Goal: Task Accomplishment & Management: Complete application form

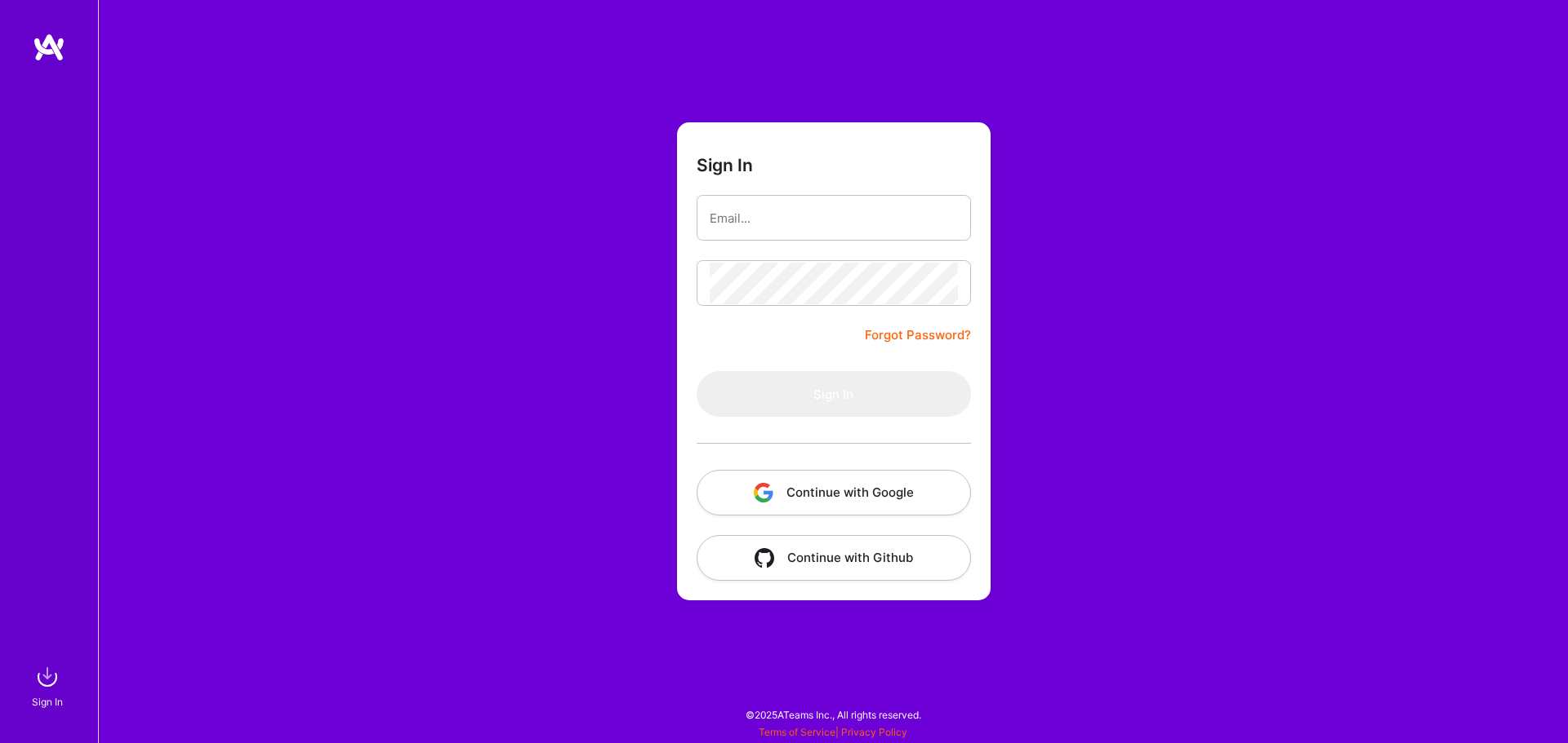
click at [204, 314] on div "Sign In Forgot Password? Sign In Continue with Google Continue with Github" at bounding box center [832, 372] width 1469 height 743
click at [775, 221] on input "email" at bounding box center [834, 218] width 248 height 41
type input "[EMAIL_ADDRESS][DOMAIN_NAME]"
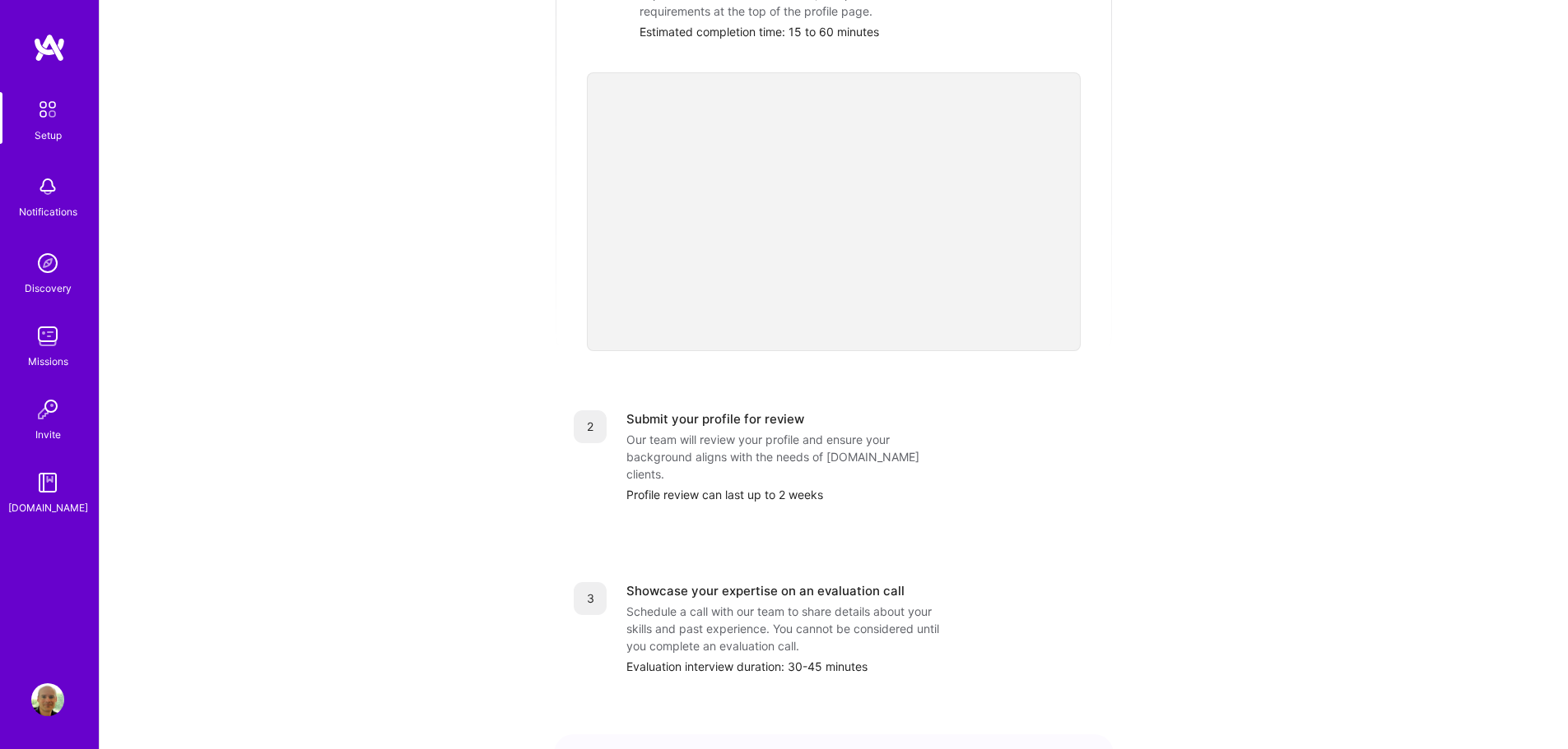
scroll to position [501, 0]
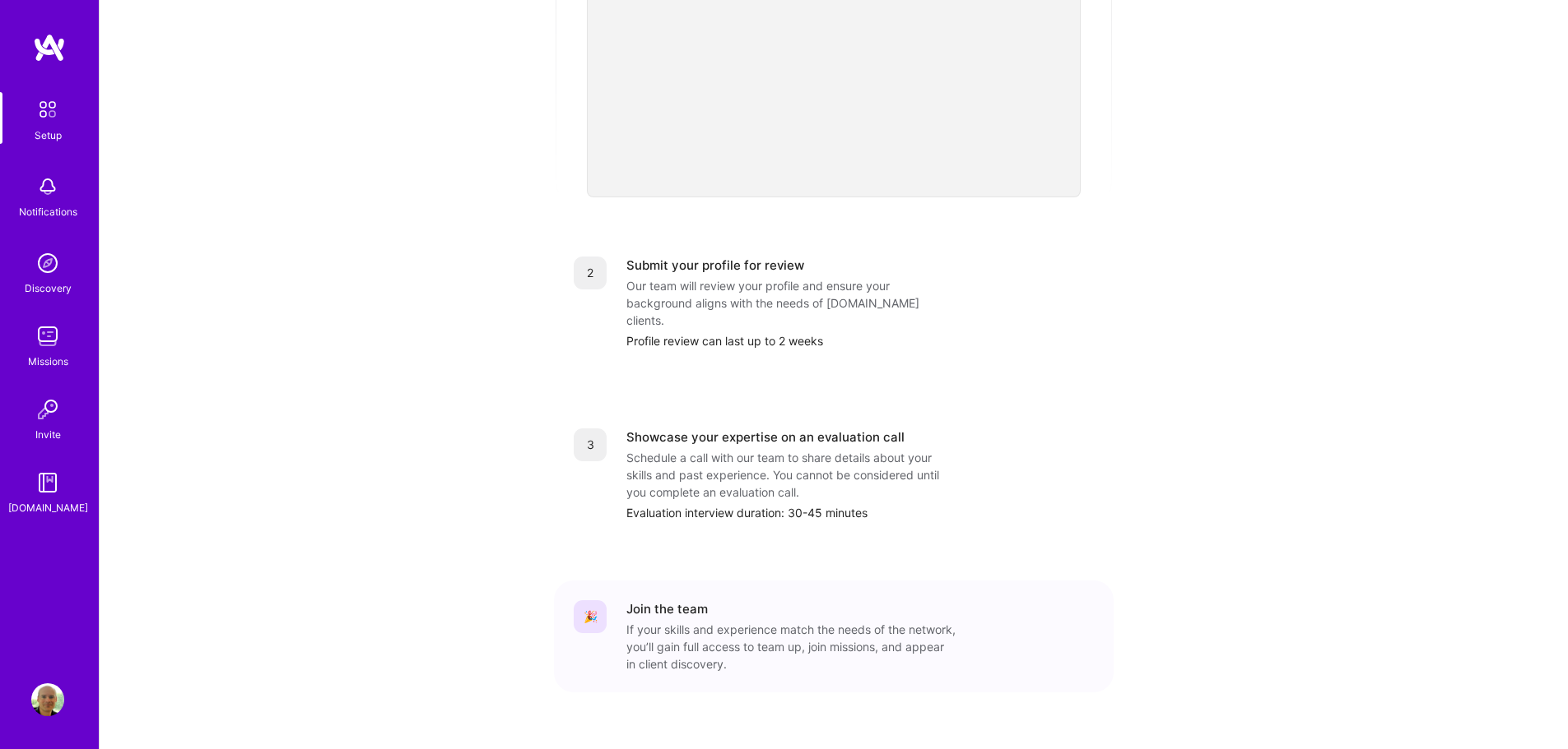
click at [40, 115] on img at bounding box center [47, 108] width 34 height 34
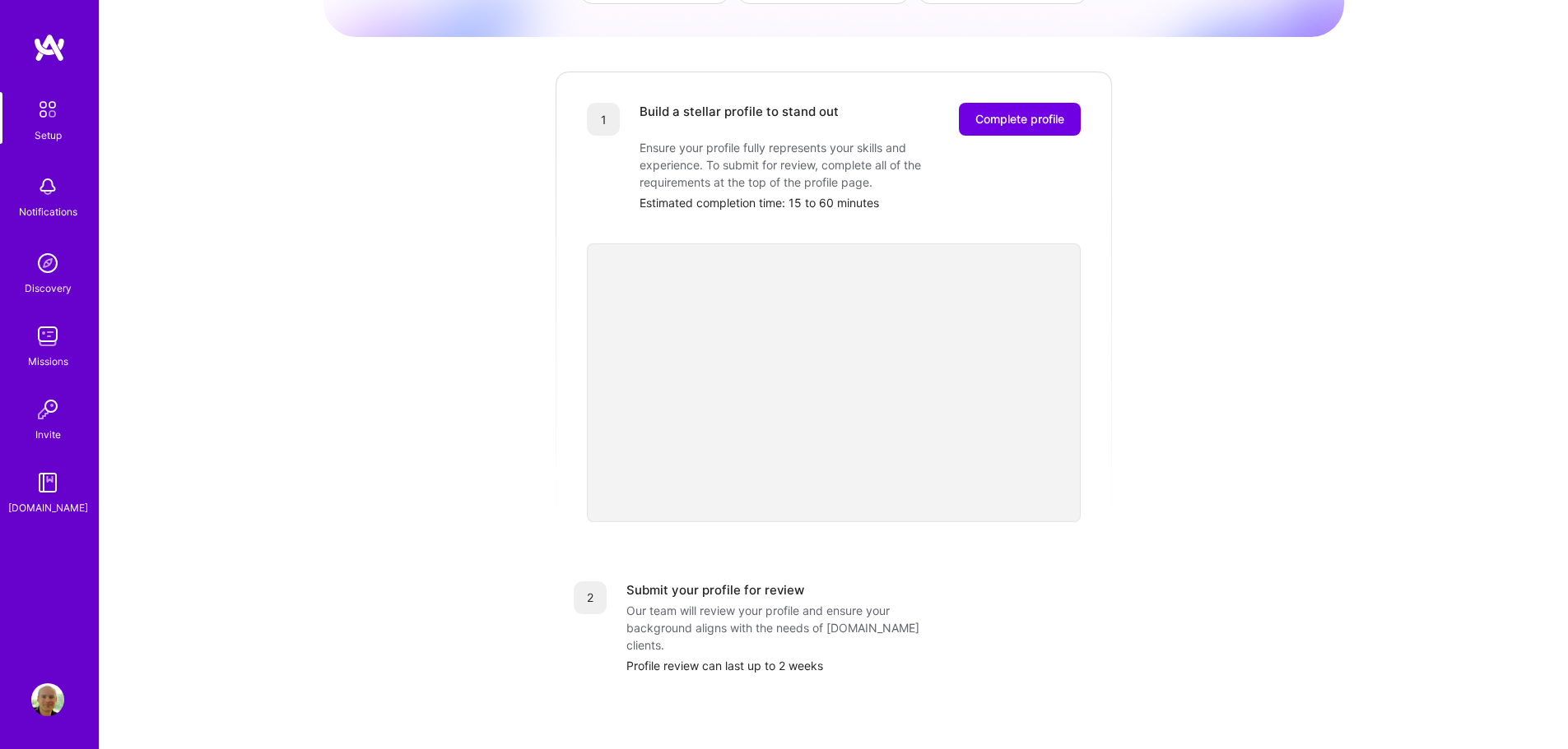
scroll to position [172, 0]
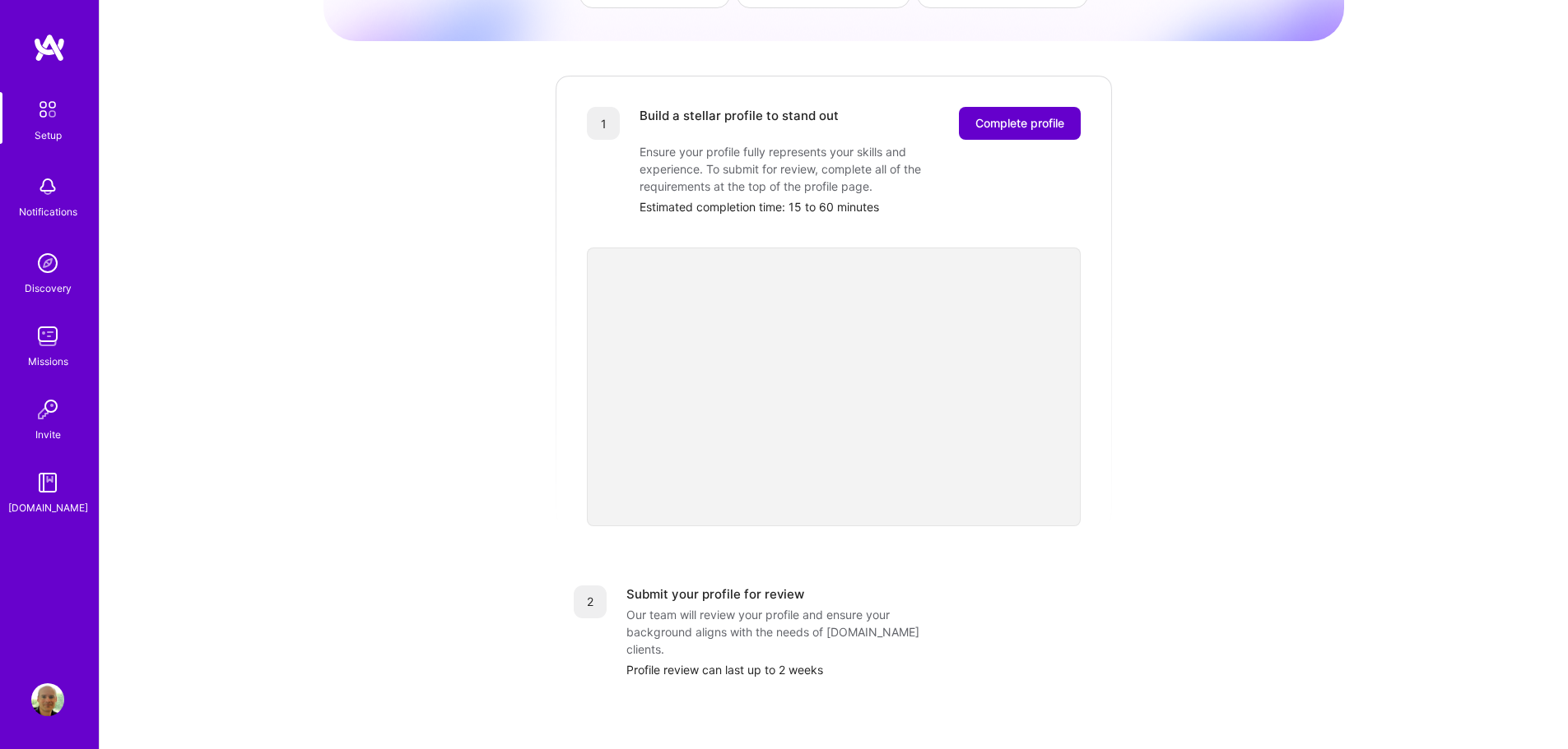
click at [1048, 115] on span "Complete profile" at bounding box center [1020, 123] width 89 height 17
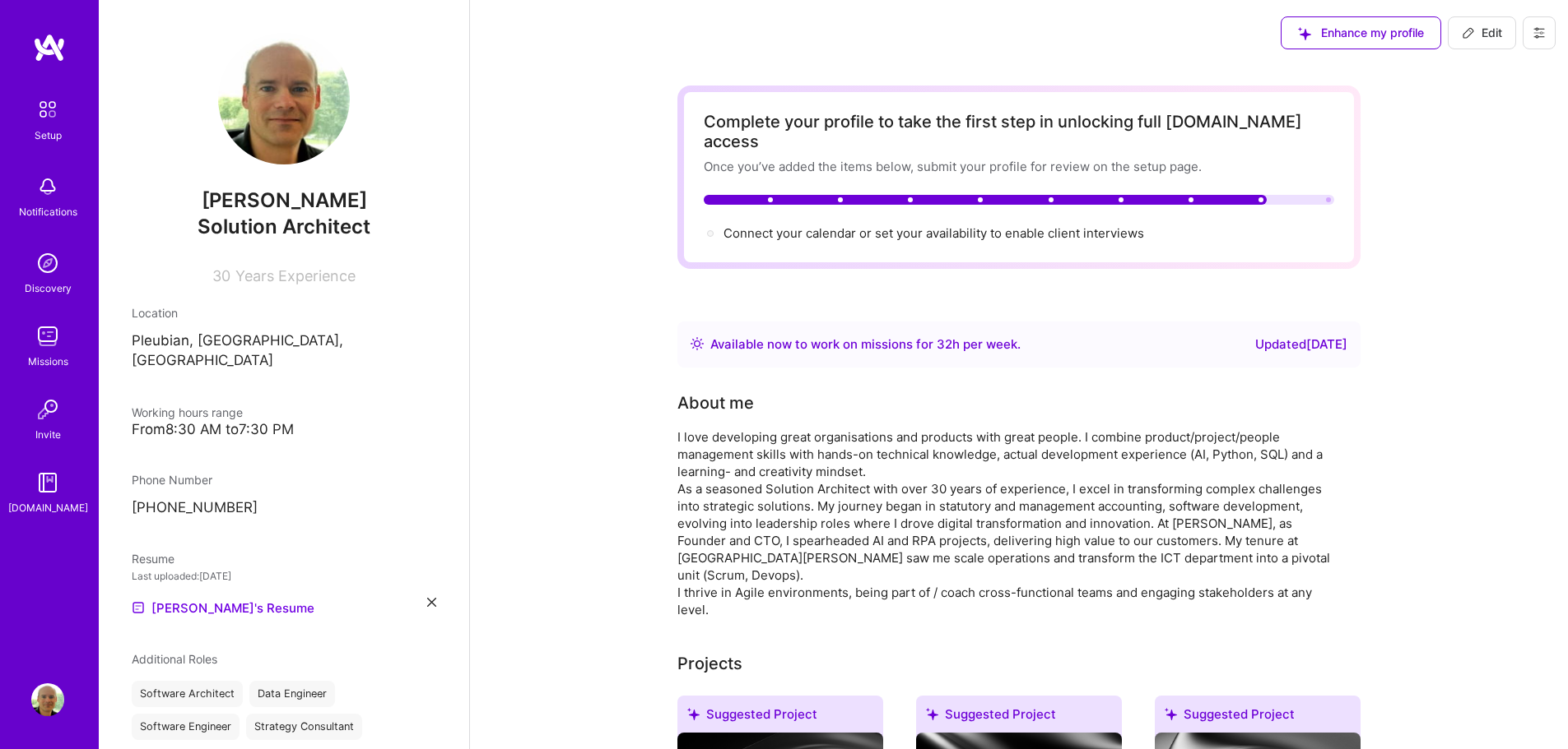
click at [877, 433] on div "I love developing great organisations and products with great people. I combine…" at bounding box center [1006, 524] width 658 height 190
click at [1475, 34] on span "Edit" at bounding box center [1482, 33] width 40 height 17
select select "NL"
select select "Right Now"
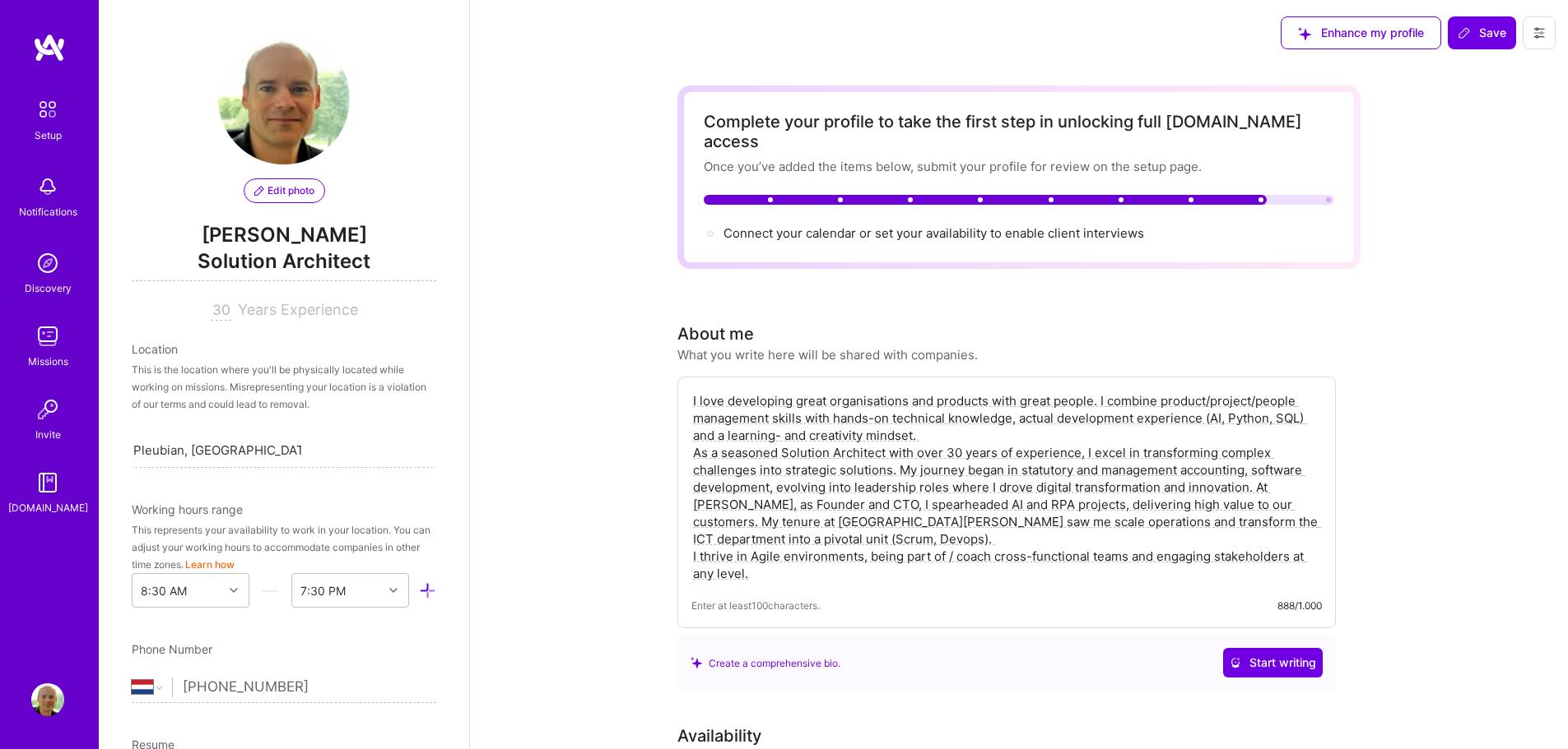
scroll to position [589, 0]
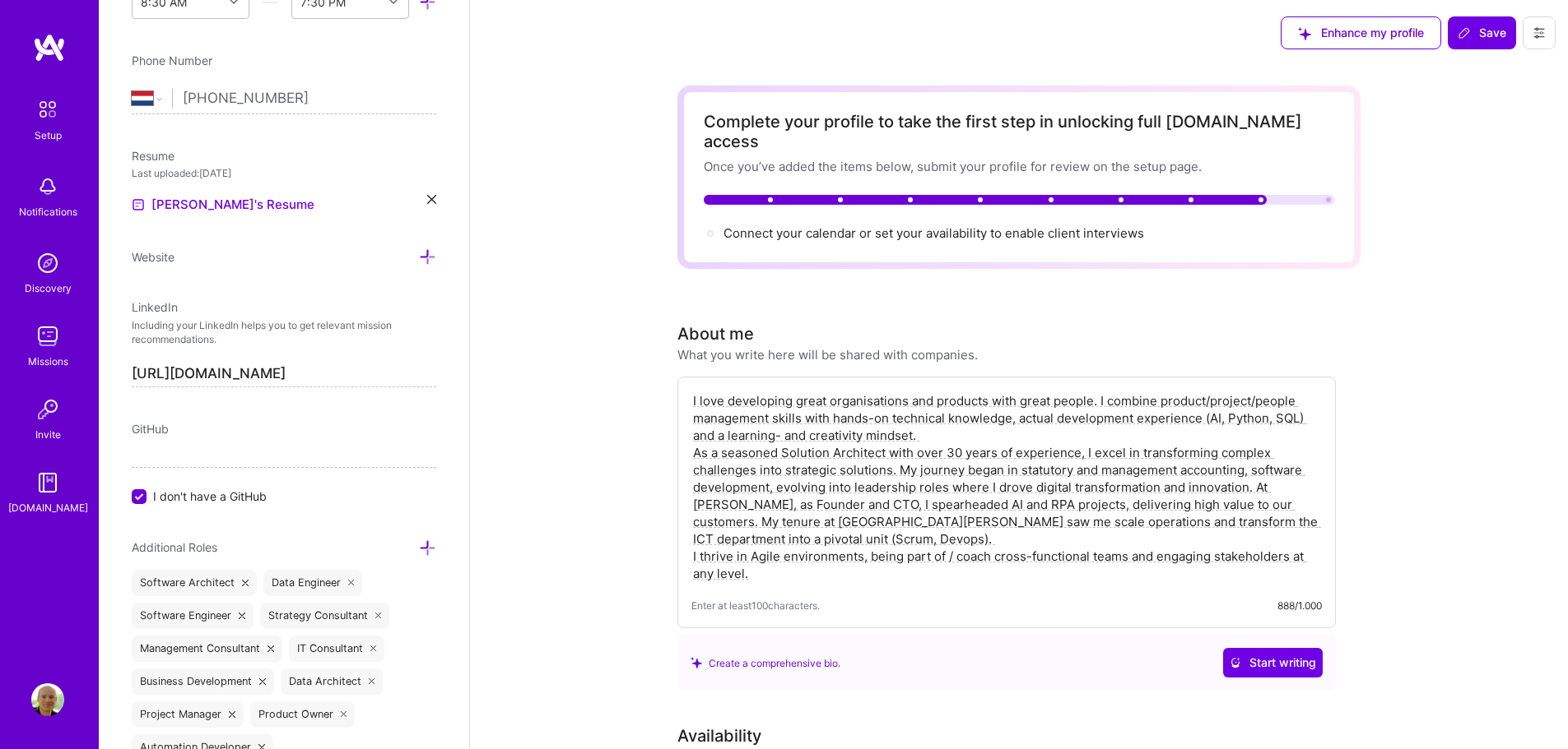
click at [897, 397] on textarea "I love developing great organisations and products with great people. I combine…" at bounding box center [1006, 487] width 630 height 194
click at [1253, 449] on textarea "I love developing great organisations and products with great people. I combine…" at bounding box center [1006, 487] width 630 height 194
type textarea "I love developing great organisations and products with great people. I combine…"
click at [1468, 37] on icon at bounding box center [1465, 33] width 13 height 13
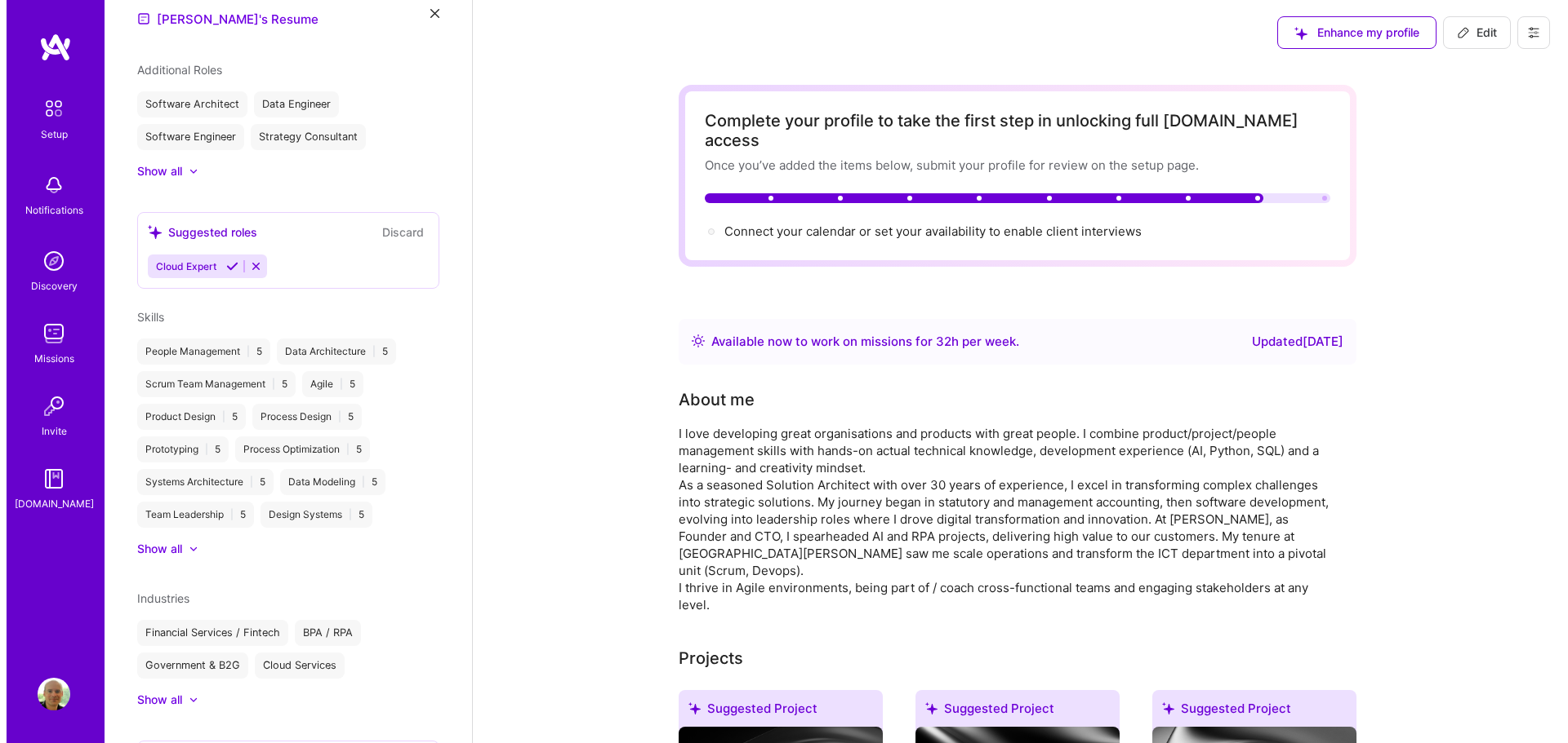
scroll to position [414, 0]
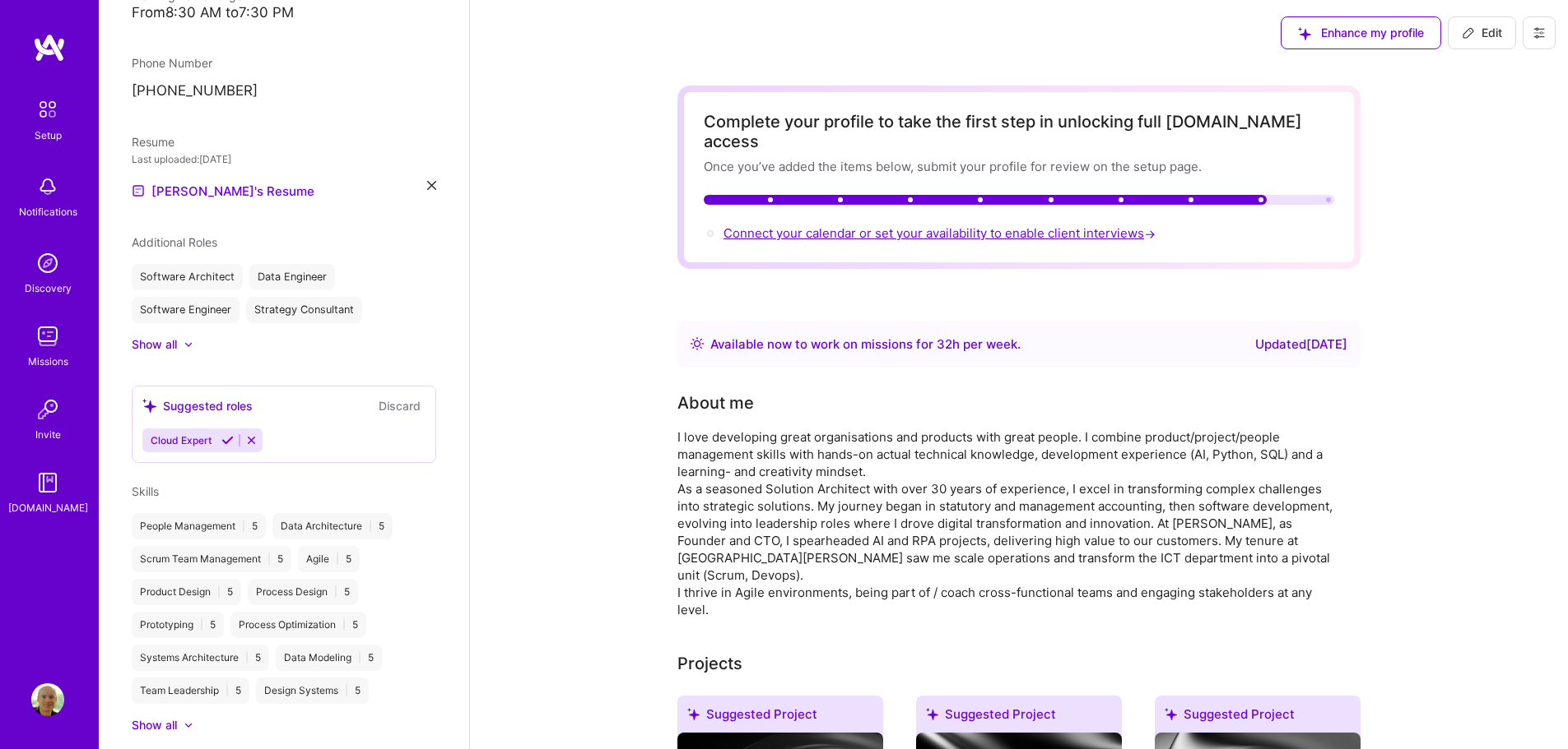
click at [750, 225] on span "Connect your calendar or set your availability to enable client interviews →" at bounding box center [941, 233] width 436 height 16
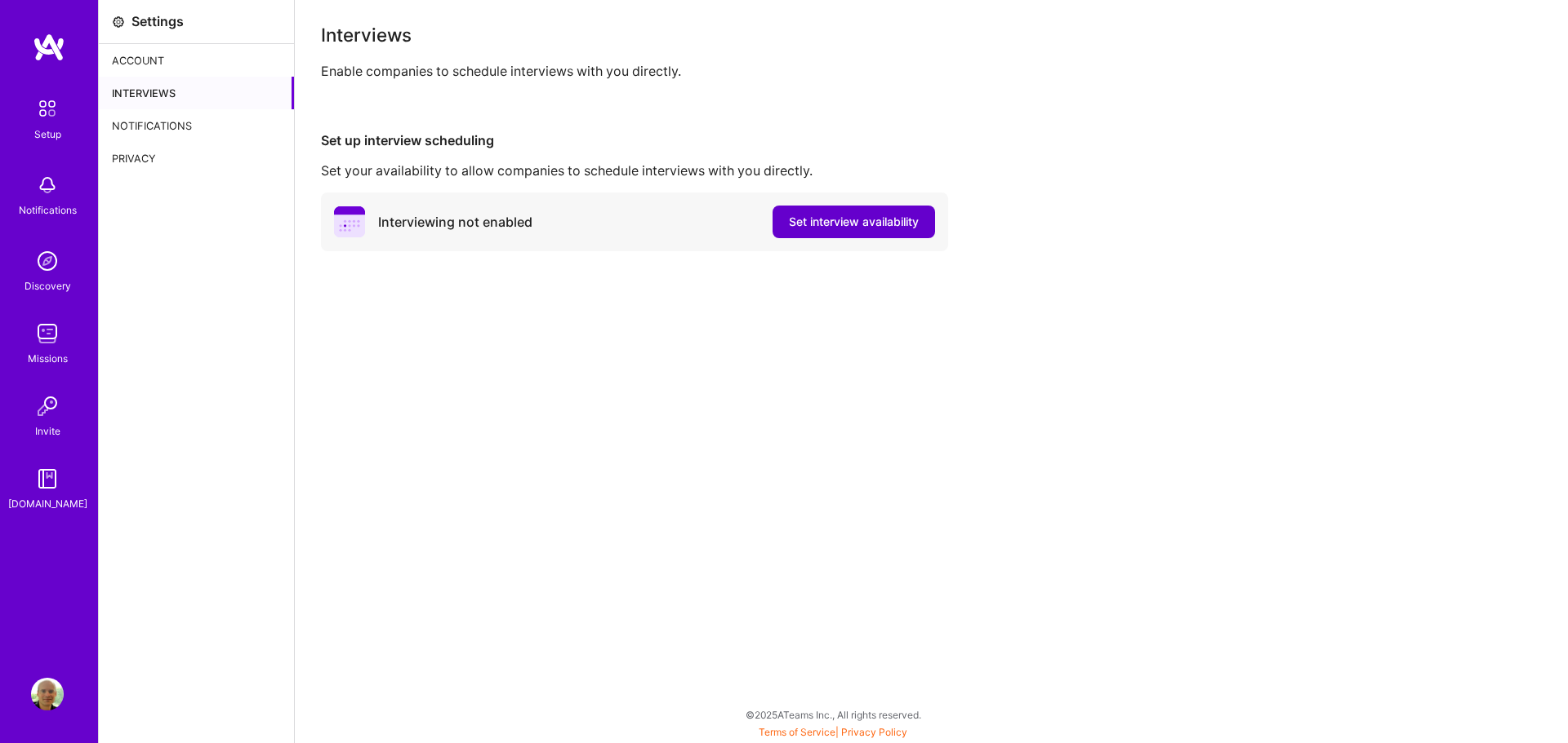
click at [848, 218] on span "Set interview availability" at bounding box center [854, 222] width 130 height 17
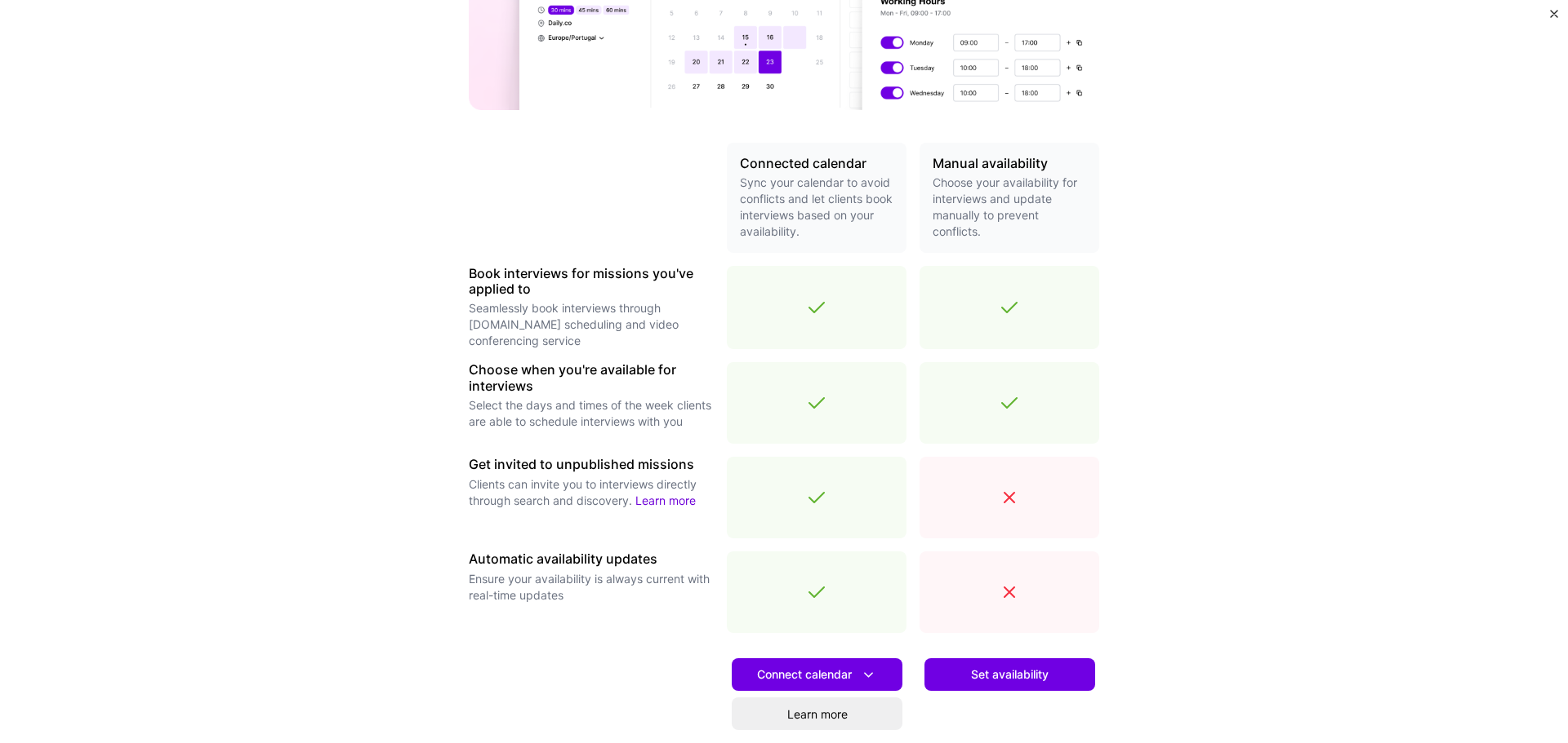
scroll to position [400, 0]
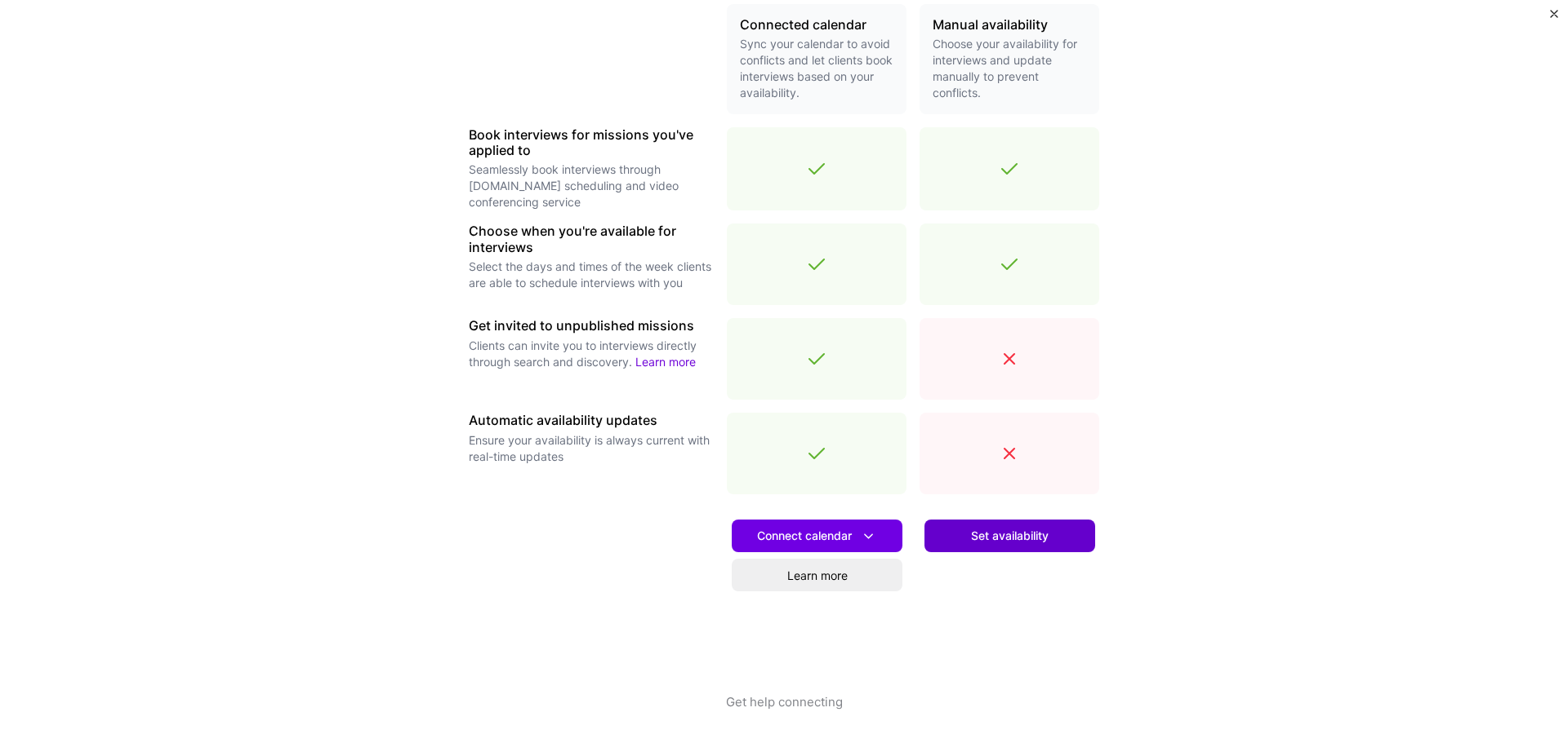
click at [1009, 530] on span "Set availability" at bounding box center [1010, 536] width 78 height 17
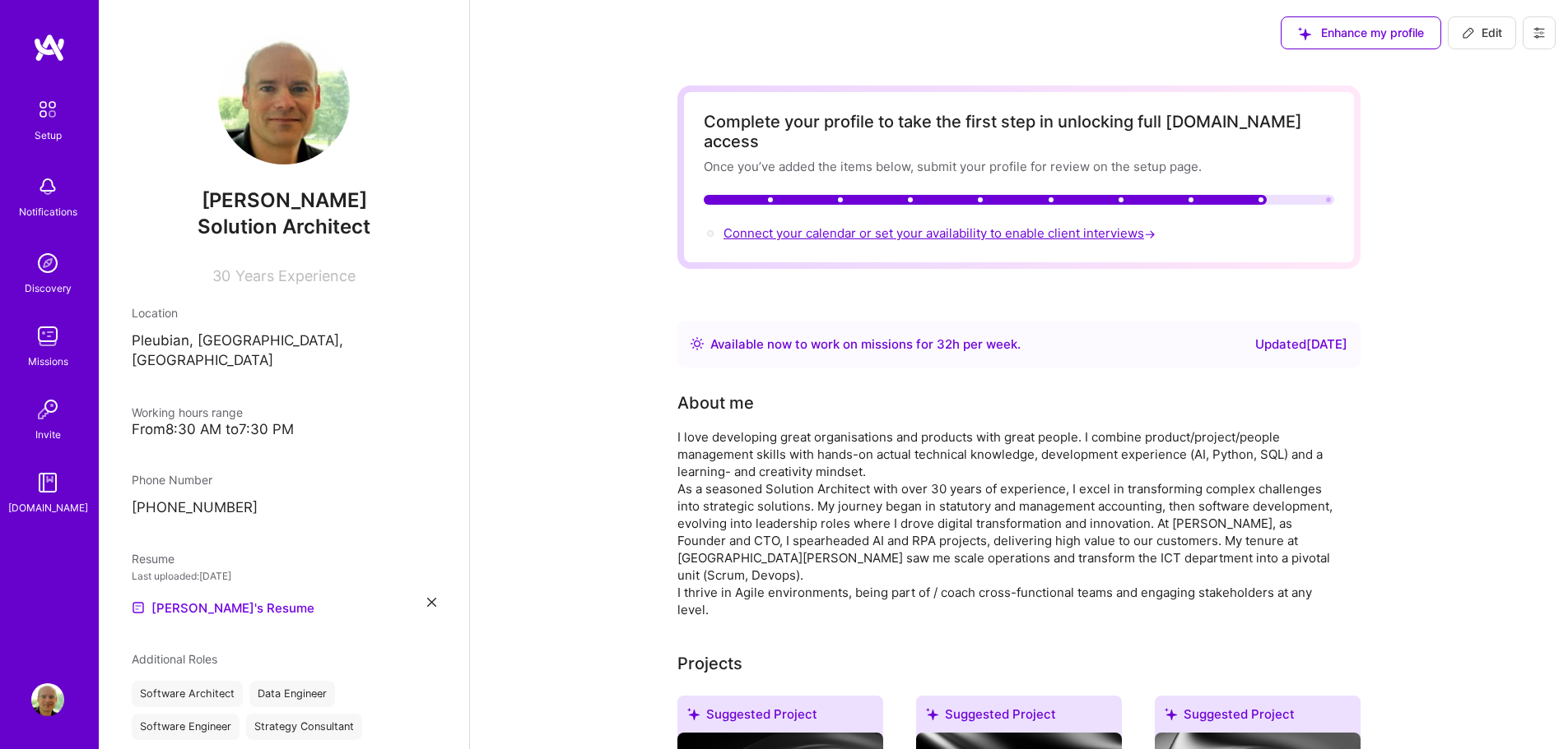
click at [837, 225] on span "Connect your calendar or set your availability to enable client interviews →" at bounding box center [941, 233] width 436 height 16
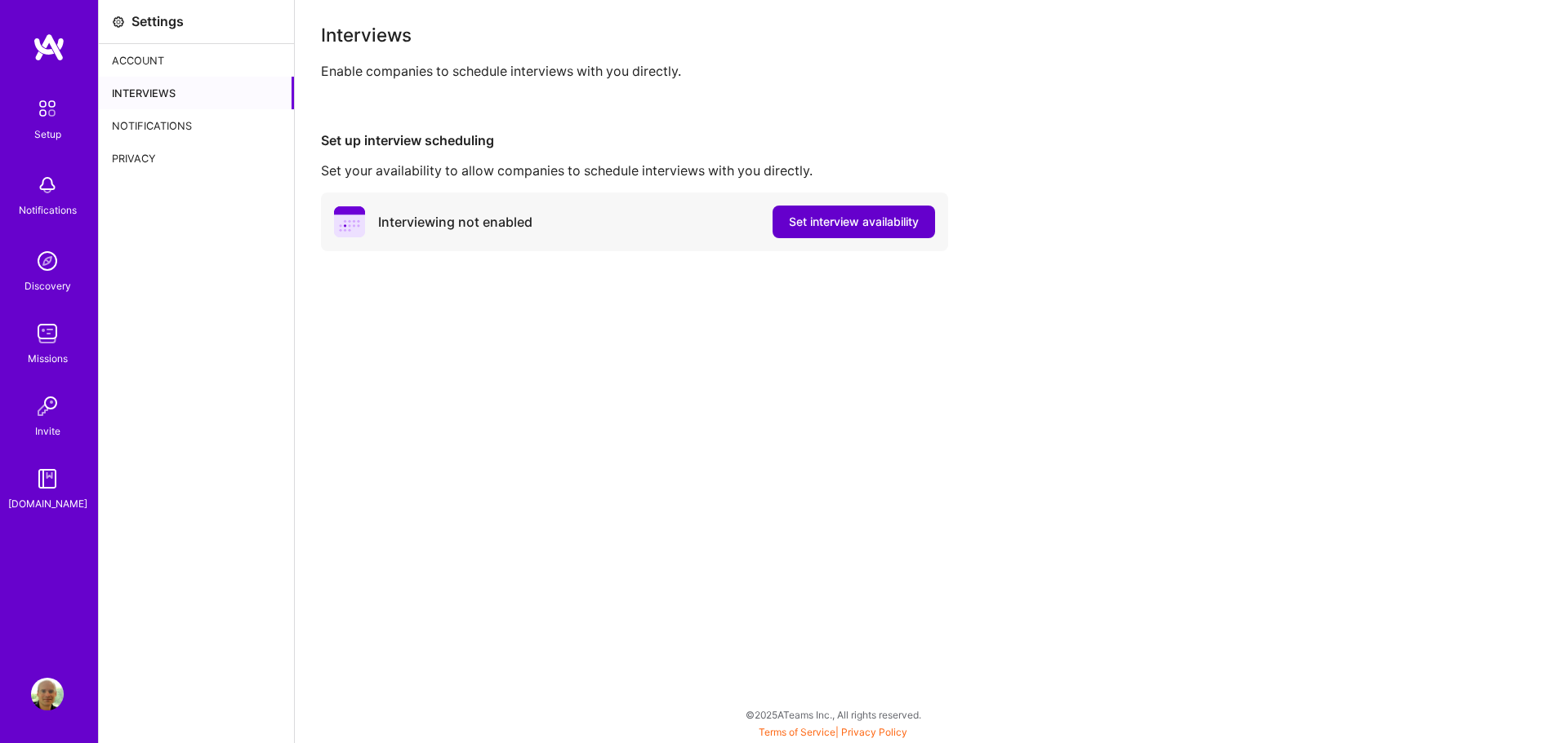
click at [808, 223] on span "Set interview availability" at bounding box center [854, 222] width 130 height 17
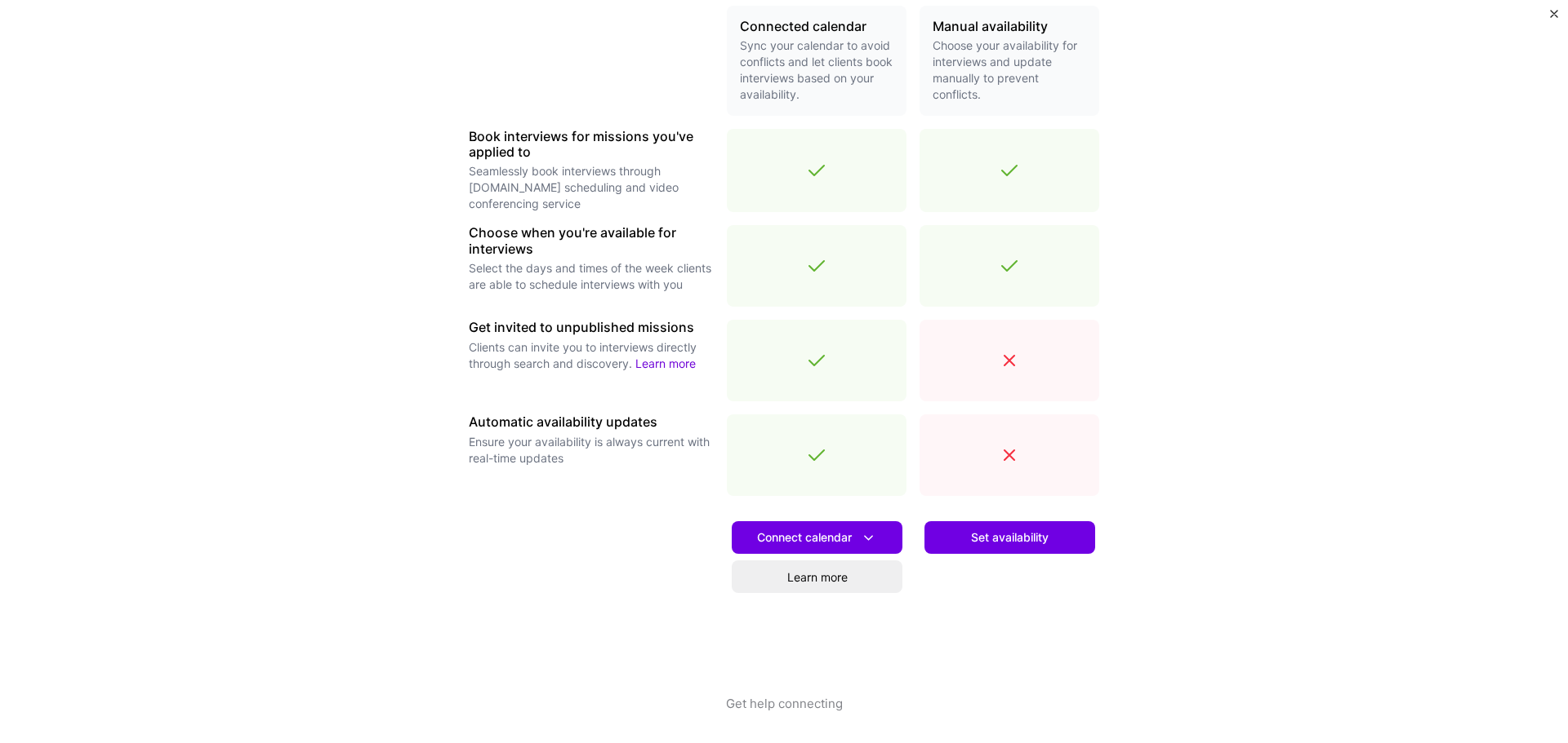
scroll to position [400, 0]
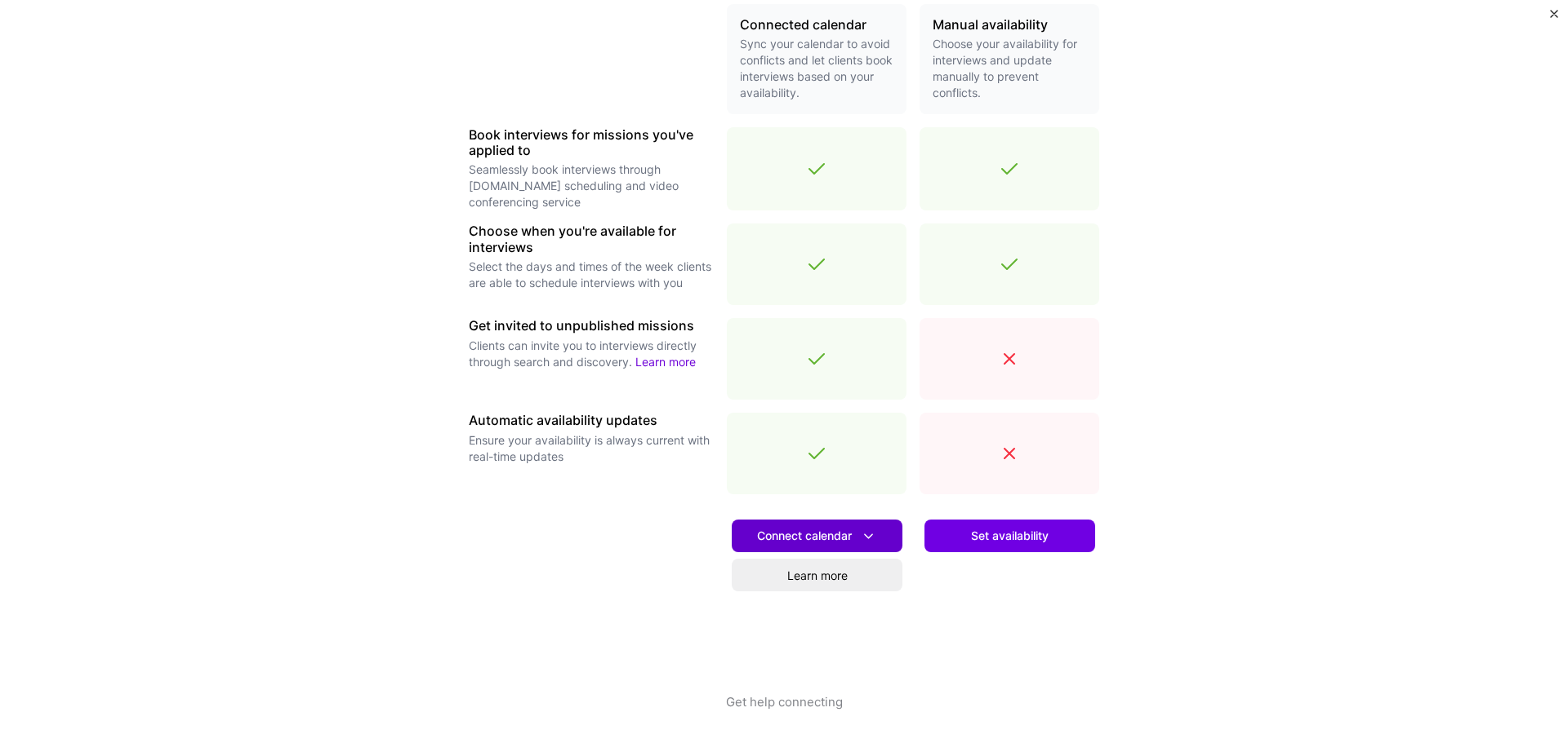
click at [804, 534] on span "Connect calendar" at bounding box center [816, 536] width 120 height 17
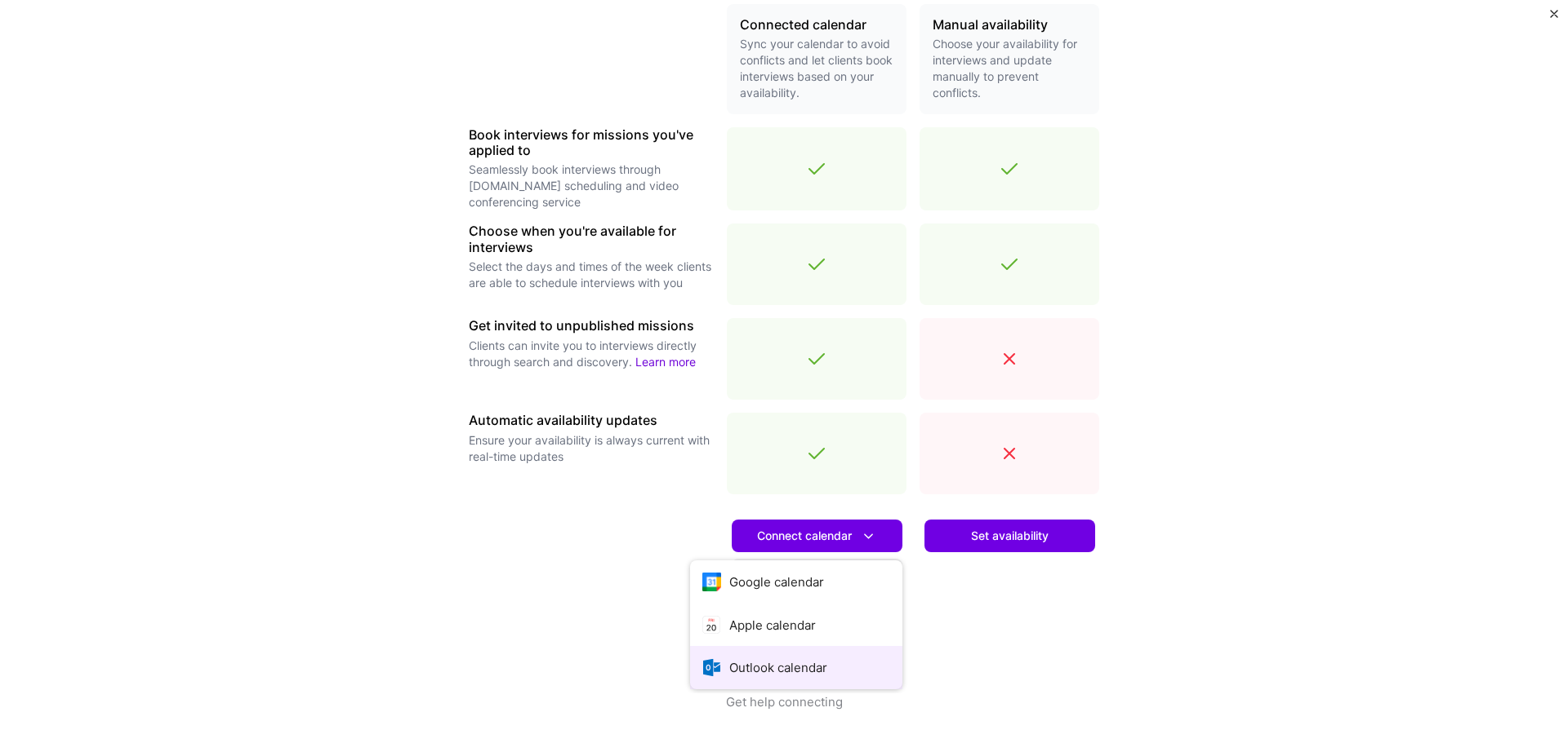
click at [763, 669] on button "Outlook calendar" at bounding box center [796, 668] width 212 height 43
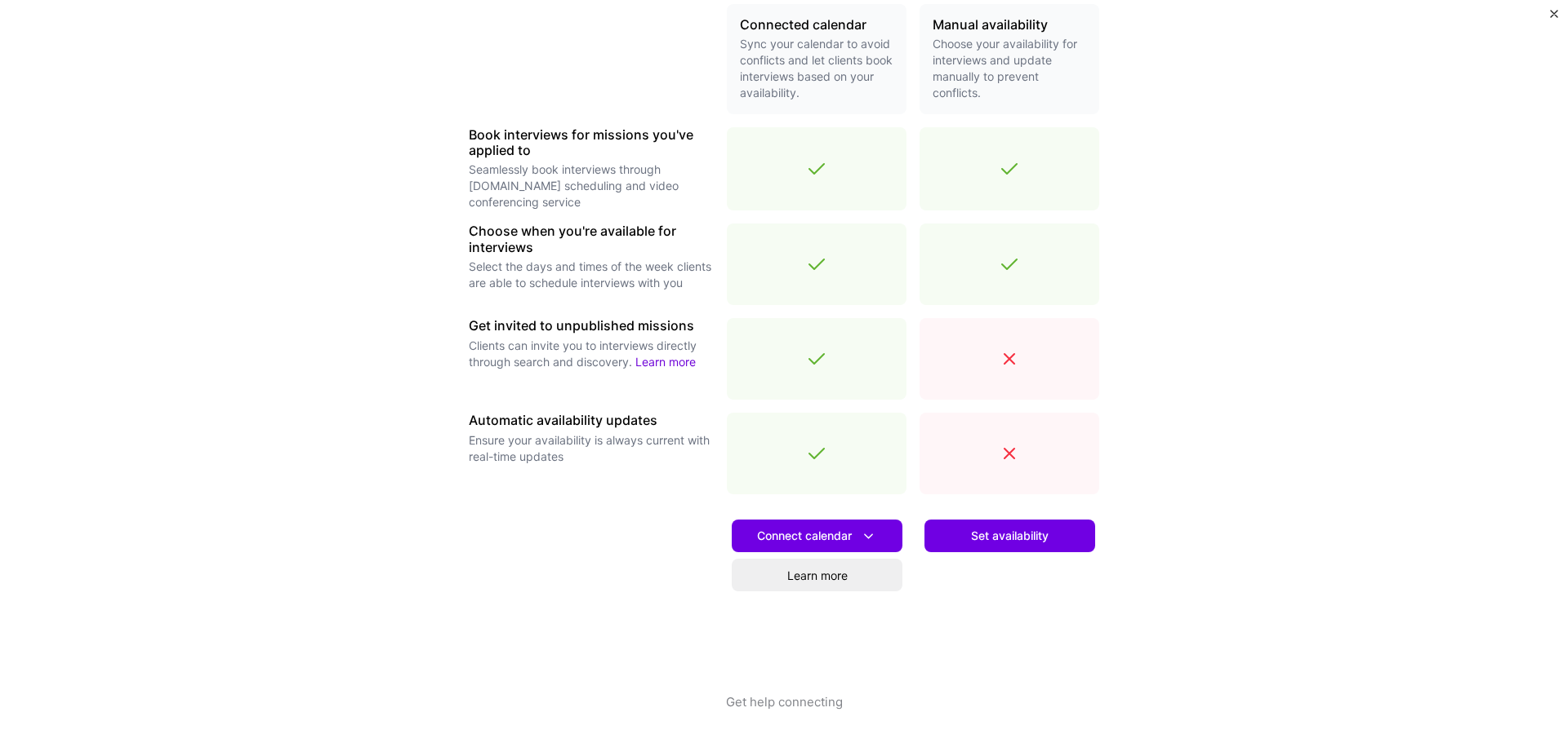
click at [575, 630] on div at bounding box center [591, 600] width 245 height 186
click at [1004, 534] on span "Set availability" at bounding box center [1010, 536] width 78 height 17
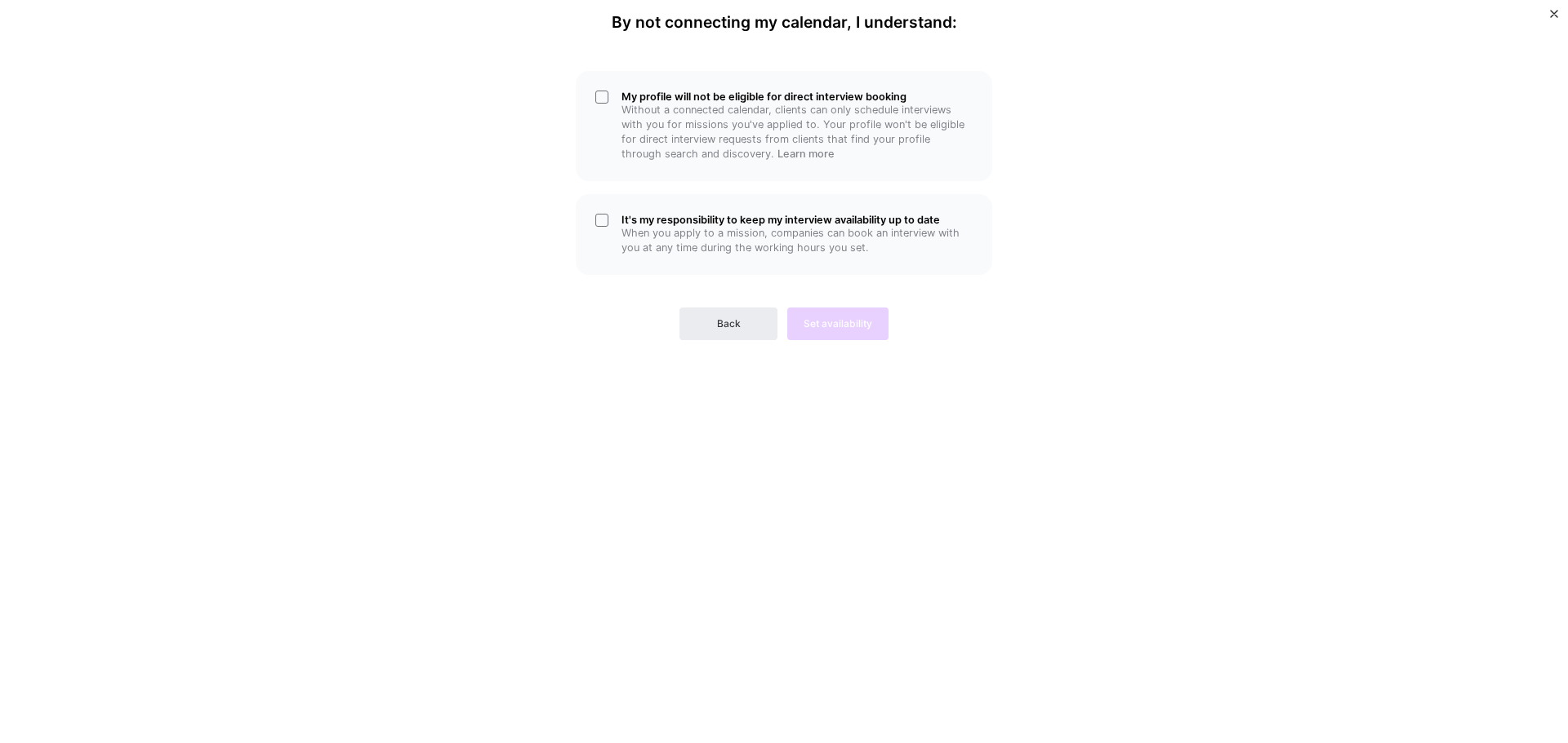
scroll to position [0, 0]
click at [598, 221] on div "It's my responsibility to keep my interview availability up to date When you ap…" at bounding box center [783, 235] width 416 height 81
click at [603, 98] on div "My profile will not be eligible for direct interview booking Without a connecte…" at bounding box center [783, 126] width 416 height 110
click at [822, 324] on span "Set availability" at bounding box center [837, 324] width 69 height 15
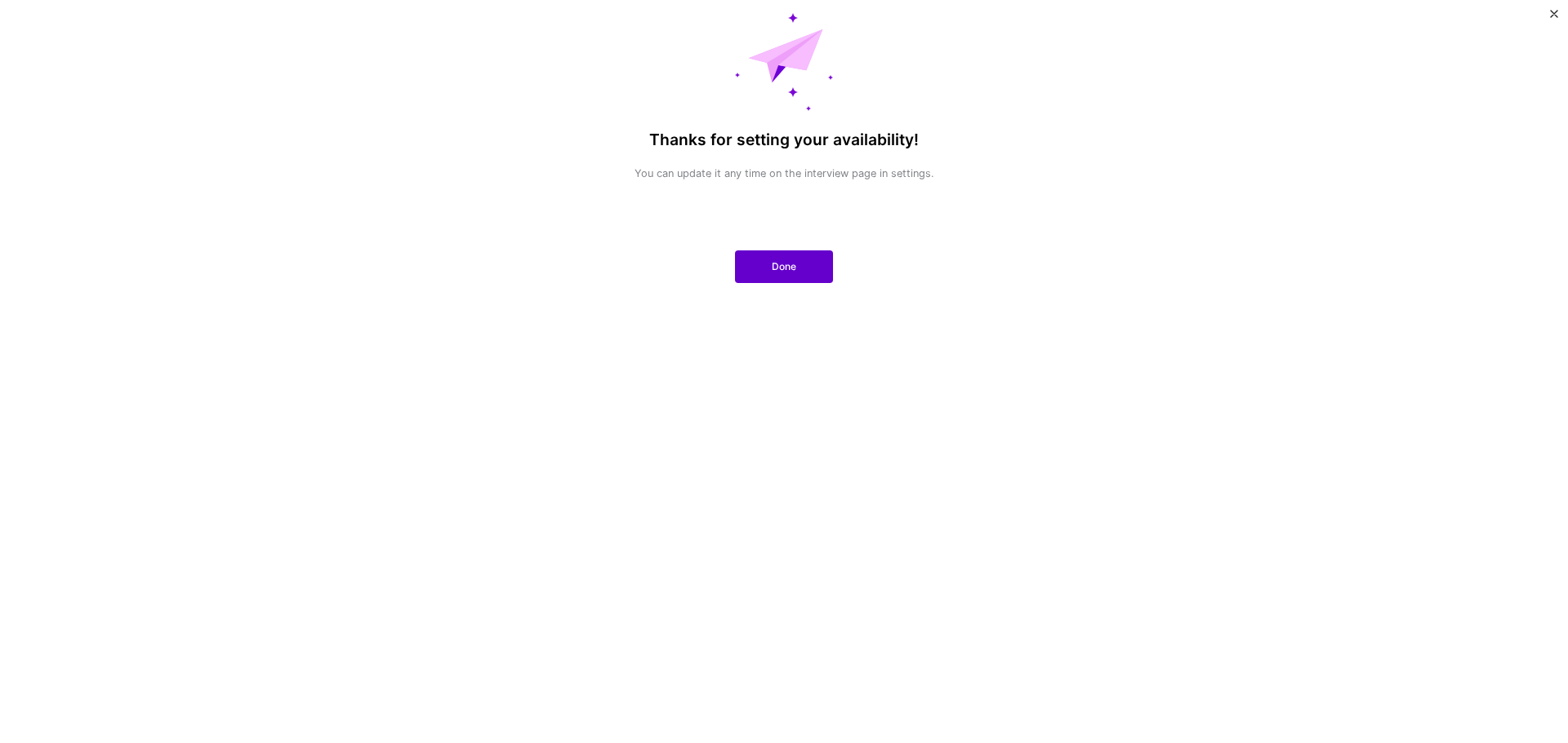
click at [782, 262] on span "Done" at bounding box center [784, 267] width 25 height 15
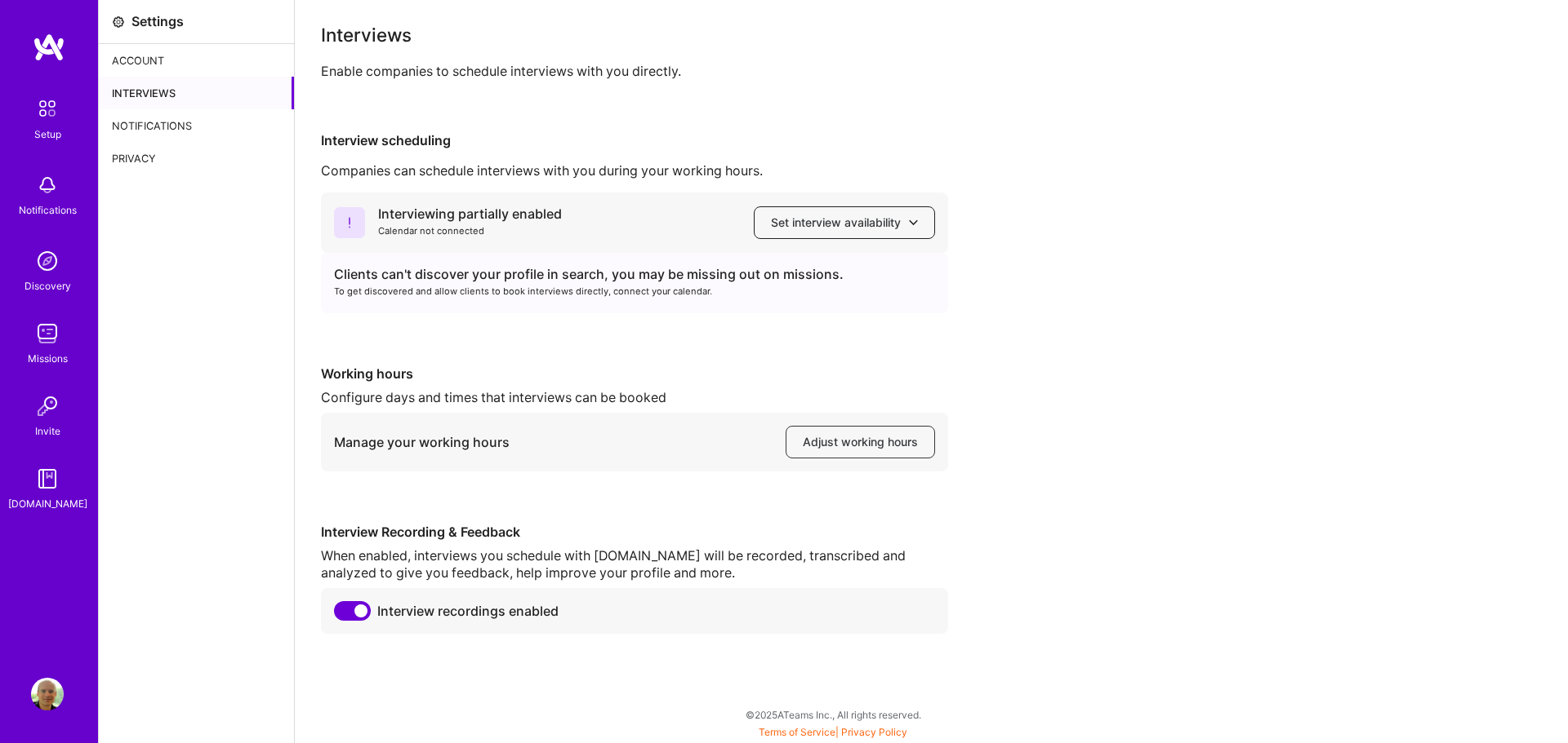
click at [802, 220] on span "Set interview availability" at bounding box center [844, 223] width 147 height 17
click at [1121, 384] on div "Interviewing partially enabled Calendar not connected Set interview availabilit…" at bounding box center [931, 414] width 1220 height 442
click at [879, 439] on span "Adjust working hours" at bounding box center [859, 443] width 115 height 17
click at [810, 226] on span "Set interview availability" at bounding box center [844, 223] width 147 height 17
click at [813, 357] on button "Outlook calendar" at bounding box center [829, 354] width 212 height 43
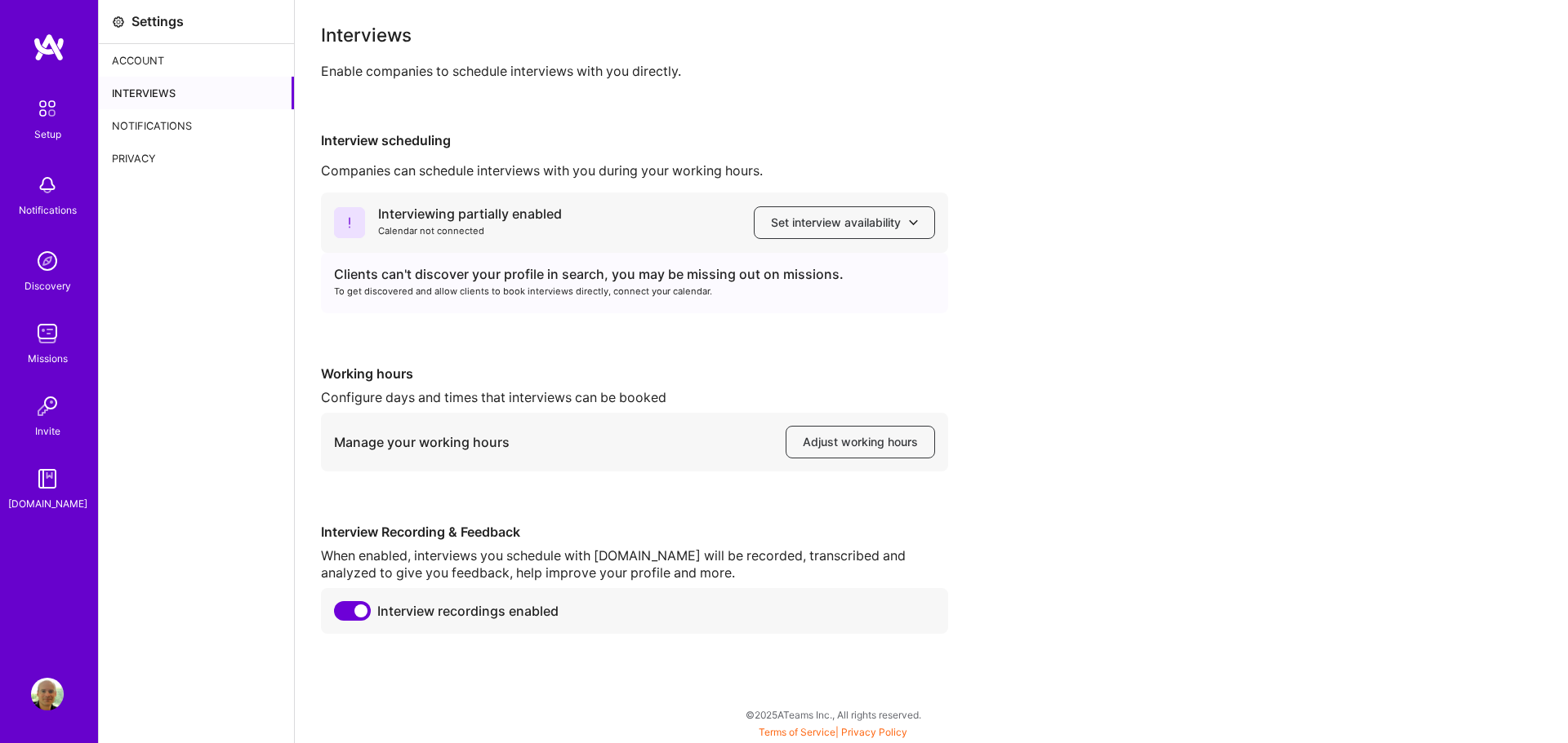
click at [1139, 318] on div "Interviewing partially enabled Calendar not connected Set interview availabilit…" at bounding box center [931, 414] width 1220 height 442
click at [192, 122] on div "Notifications" at bounding box center [196, 125] width 195 height 32
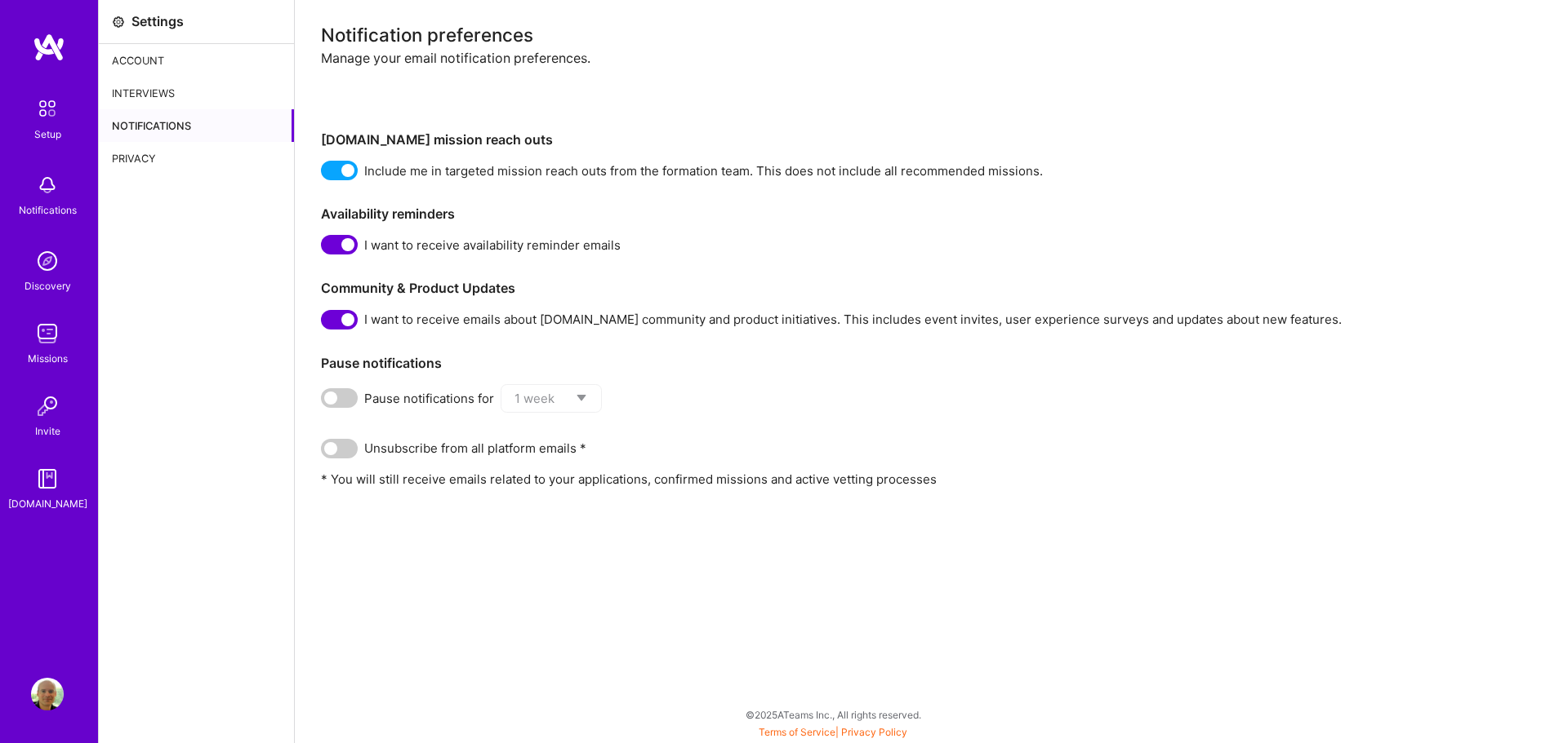
click at [144, 161] on div "Privacy" at bounding box center [196, 158] width 195 height 32
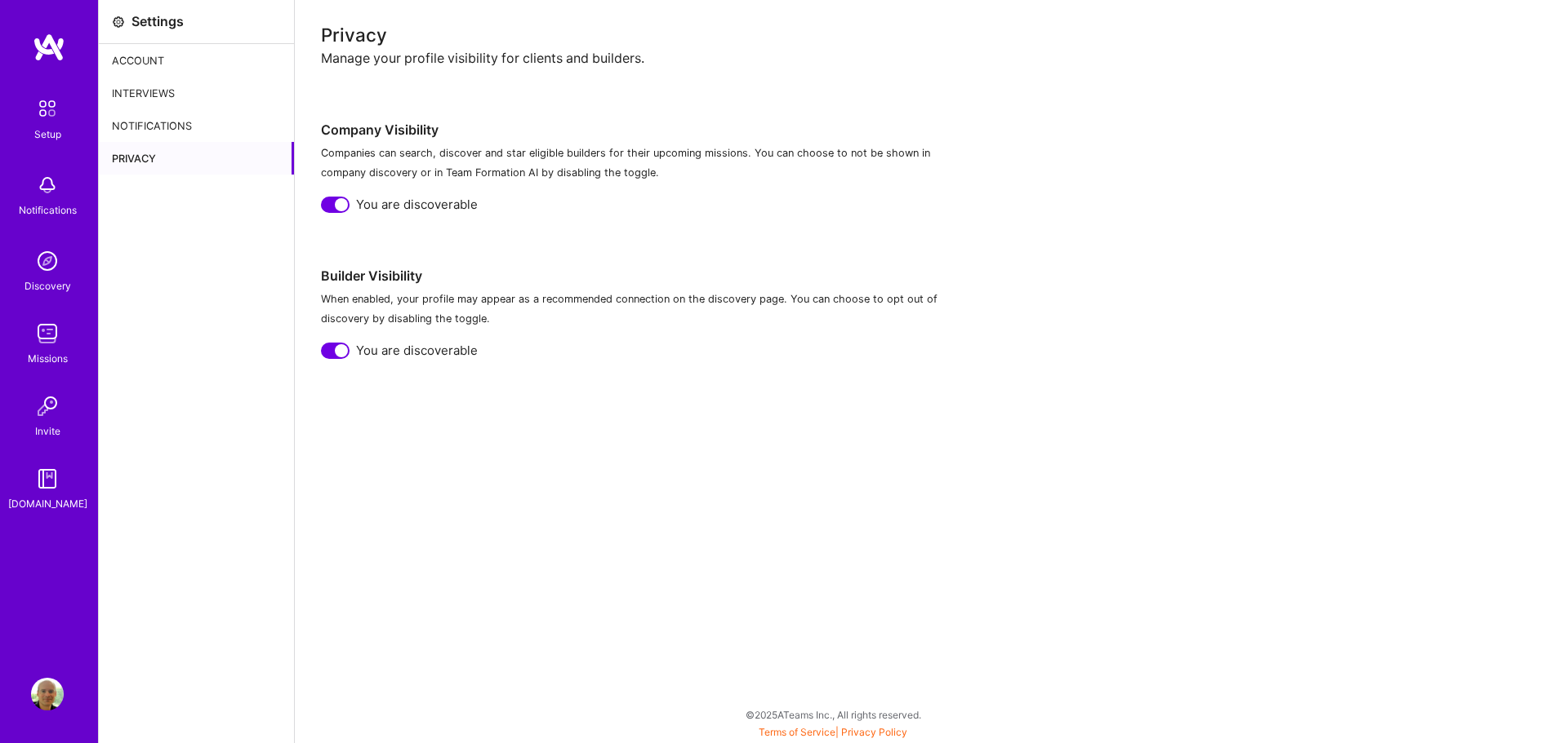
click at [179, 59] on div "Account" at bounding box center [196, 60] width 195 height 32
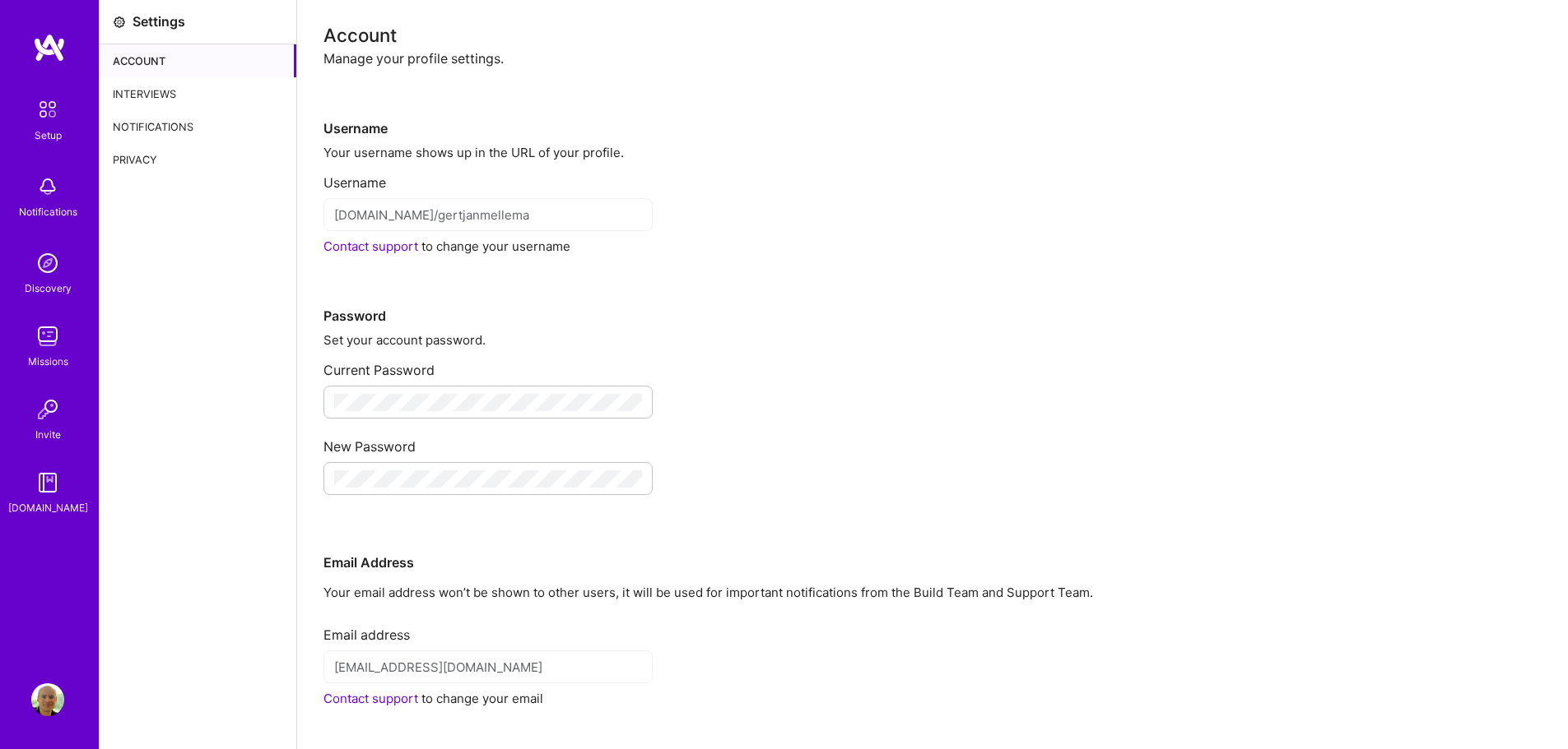
click at [59, 125] on img at bounding box center [47, 108] width 34 height 34
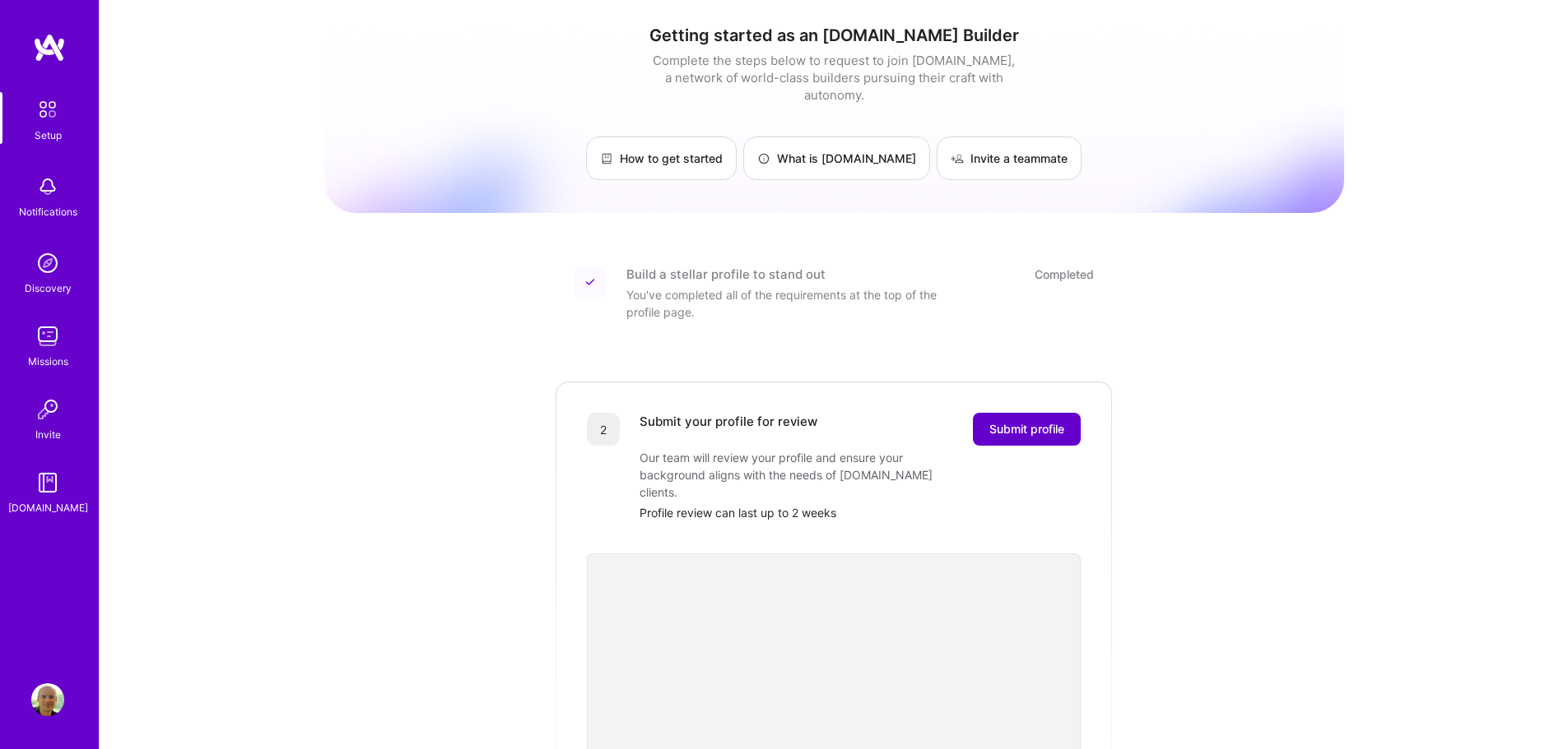
click at [1036, 421] on span "Submit profile" at bounding box center [1026, 430] width 75 height 17
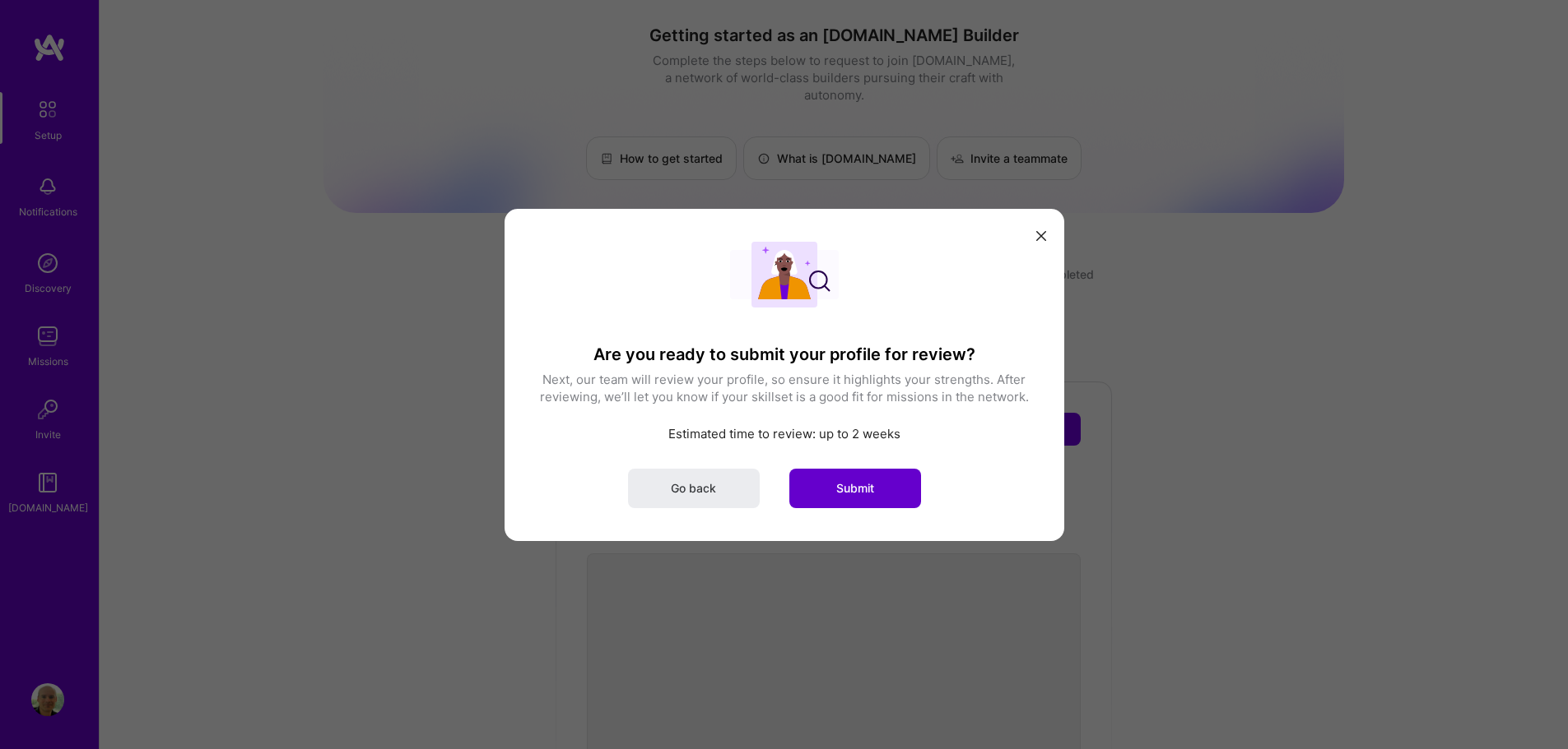
click at [839, 486] on span "Submit" at bounding box center [855, 488] width 38 height 17
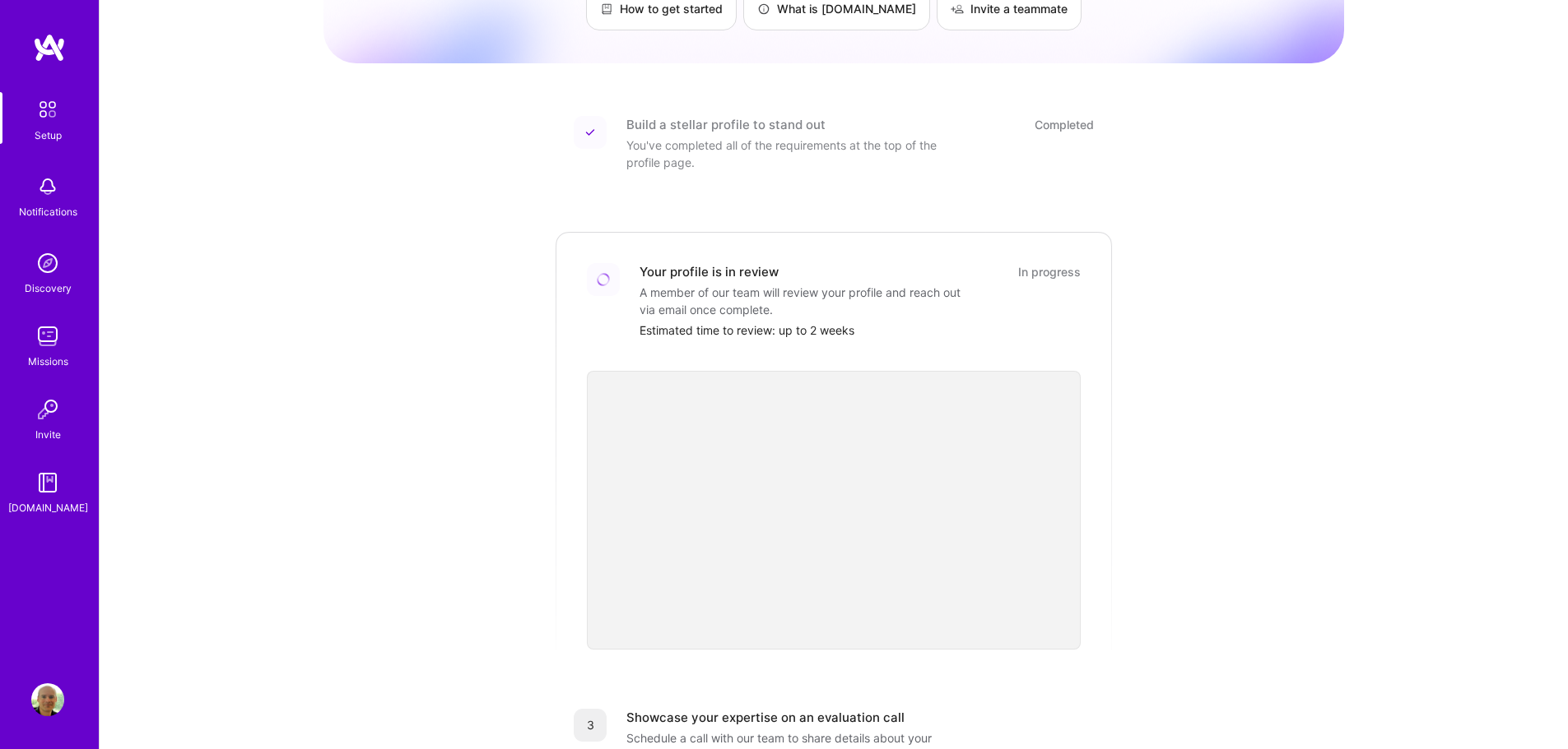
scroll to position [164, 0]
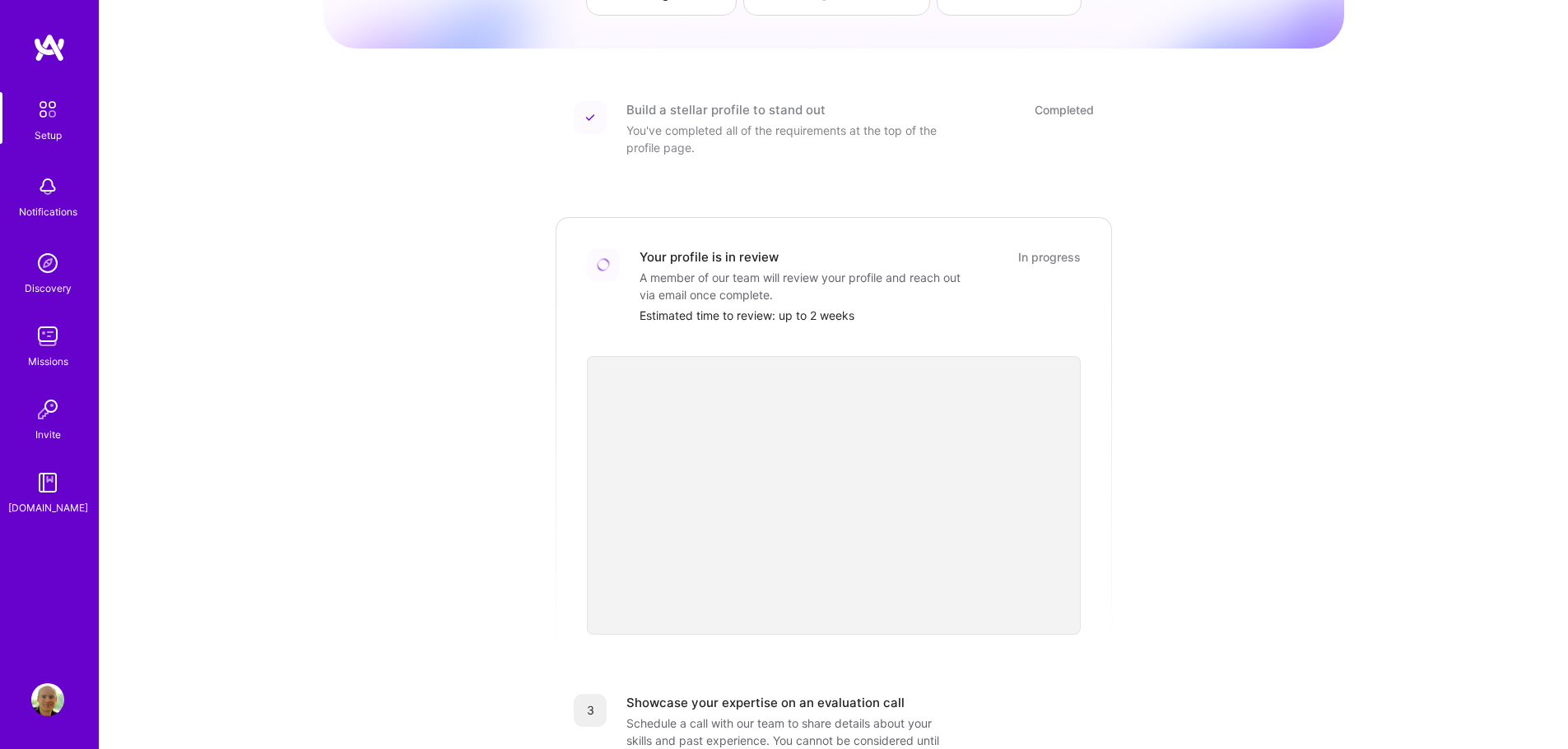
click at [431, 460] on div "Getting started as an A.Team Builder Complete the steps below to request to joi…" at bounding box center [834, 443] width 1021 height 1189
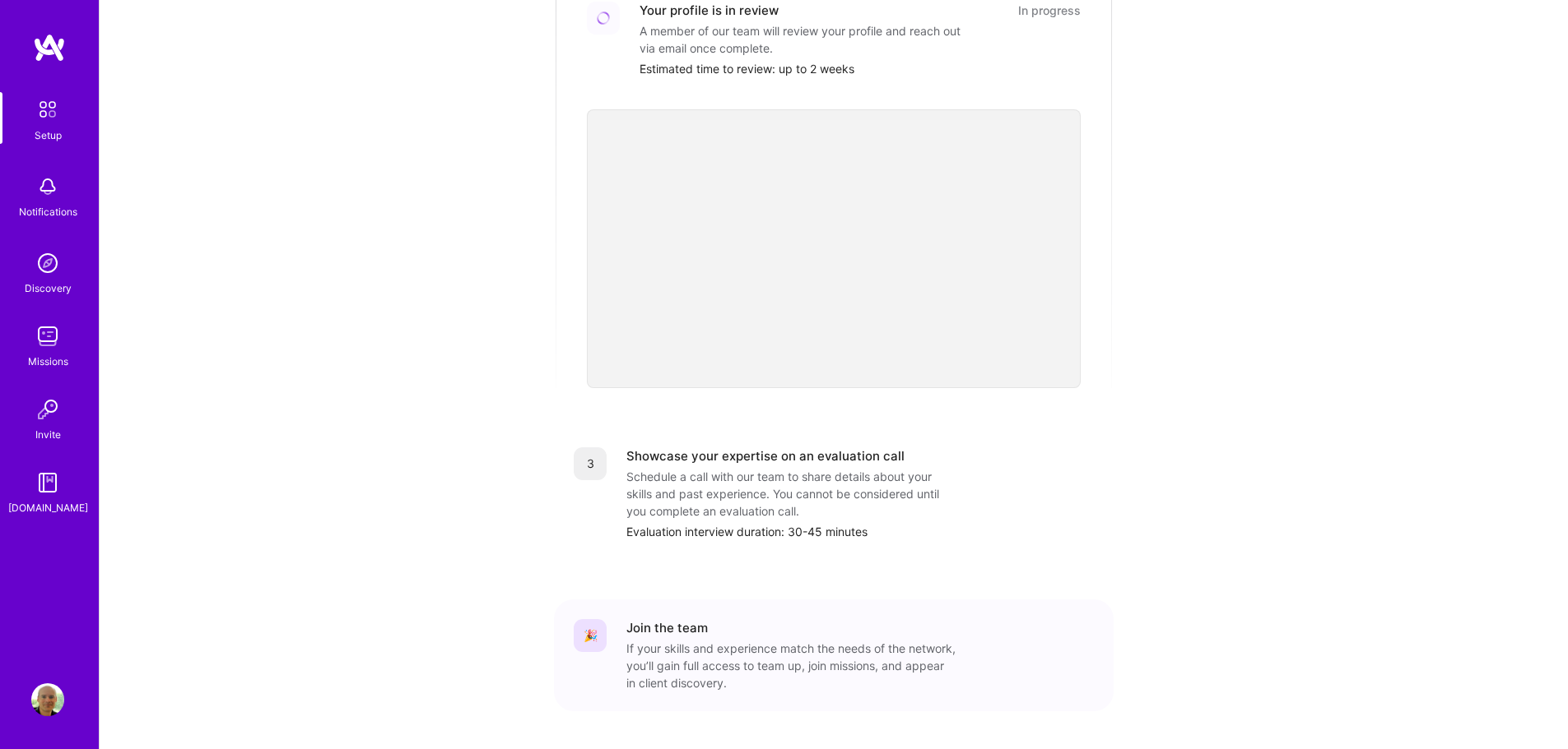
scroll to position [448, 0]
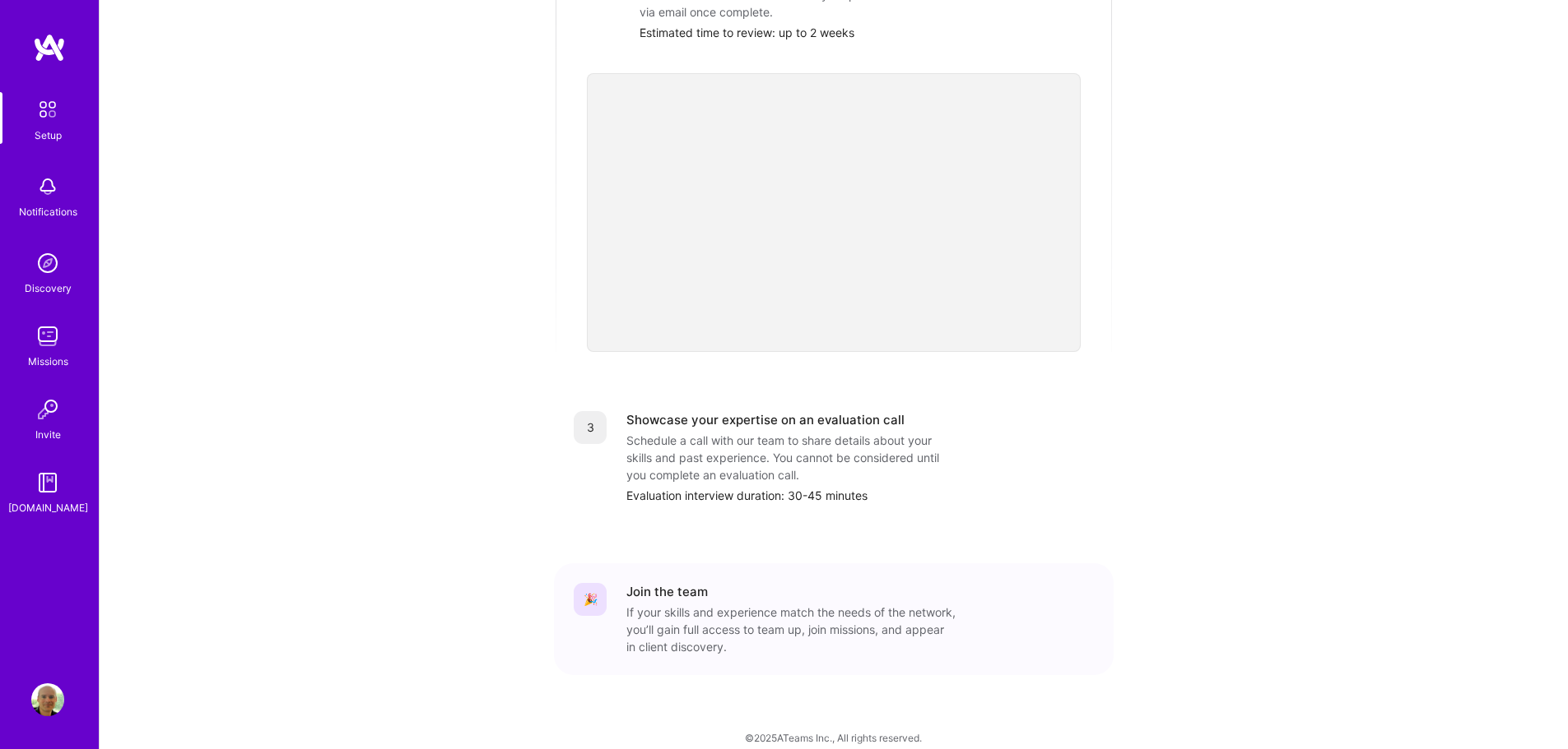
click at [42, 416] on img at bounding box center [47, 409] width 33 height 33
